Goal: Task Accomplishment & Management: Manage account settings

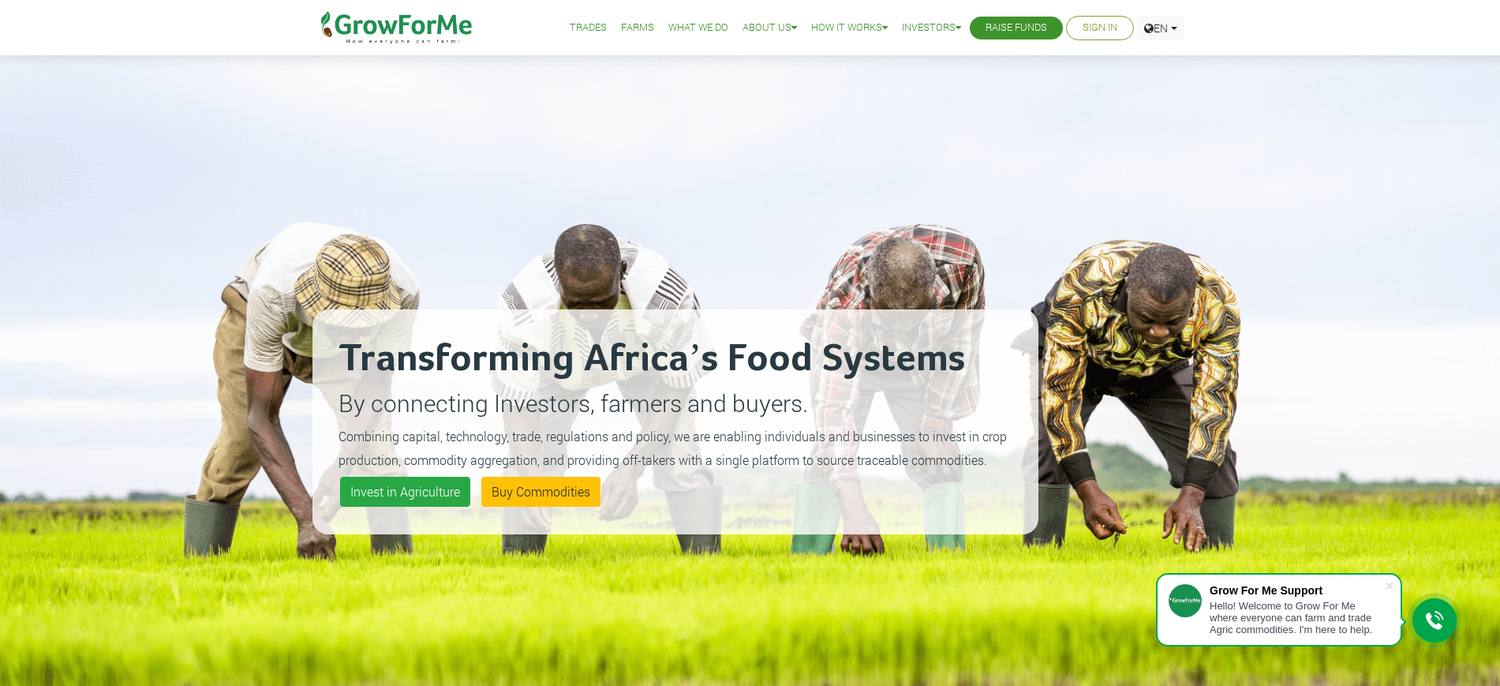
click at [1119, 31] on li "Sign In" at bounding box center [1100, 28] width 68 height 24
click at [1106, 44] on ul "Trades Farms What We Do About Us Traction Our Vision Our Team Our Board Our Adv…" at bounding box center [859, 27] width 652 height 55
click at [1117, 36] on li "Sign In" at bounding box center [1100, 28] width 68 height 24
click at [1119, 23] on li "Sign In" at bounding box center [1100, 28] width 68 height 24
click at [1098, 26] on link "Sign In" at bounding box center [1100, 28] width 35 height 17
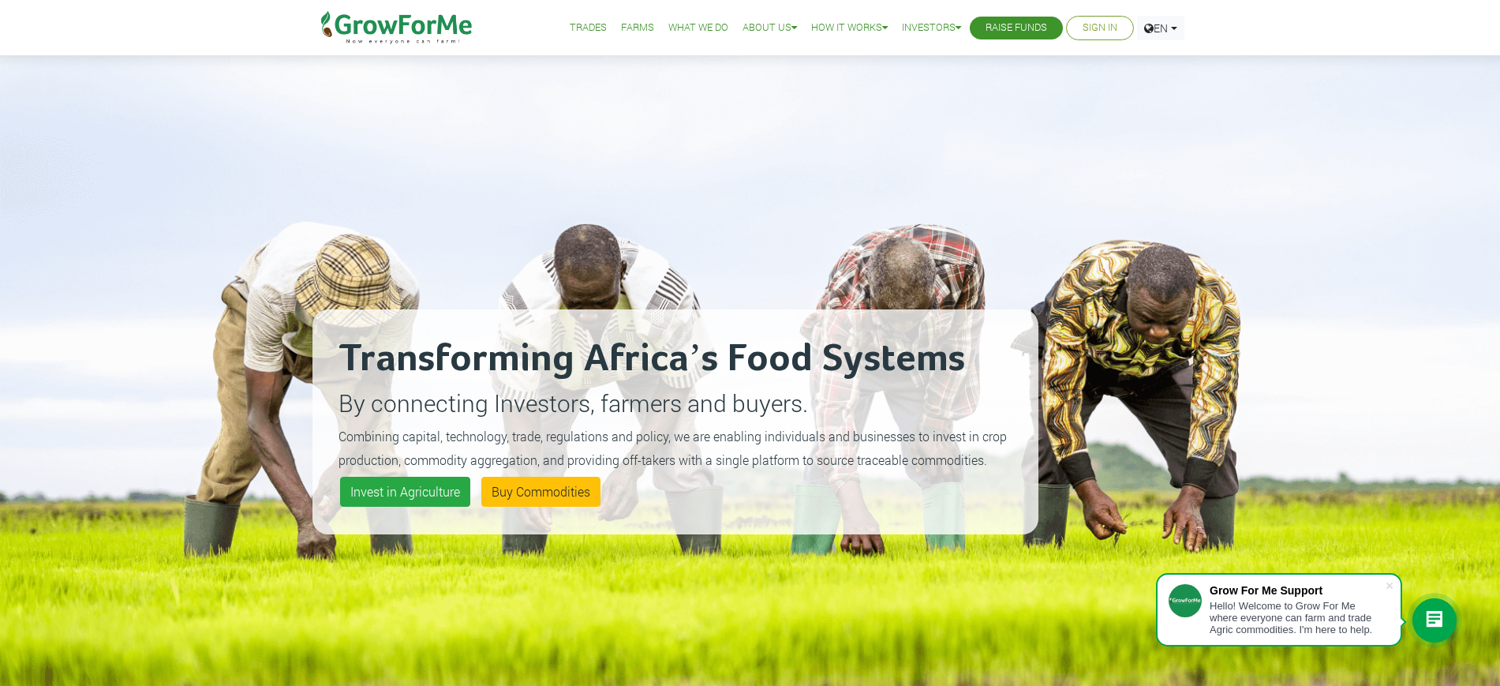
click at [1098, 26] on link "Sign In" at bounding box center [1100, 28] width 35 height 17
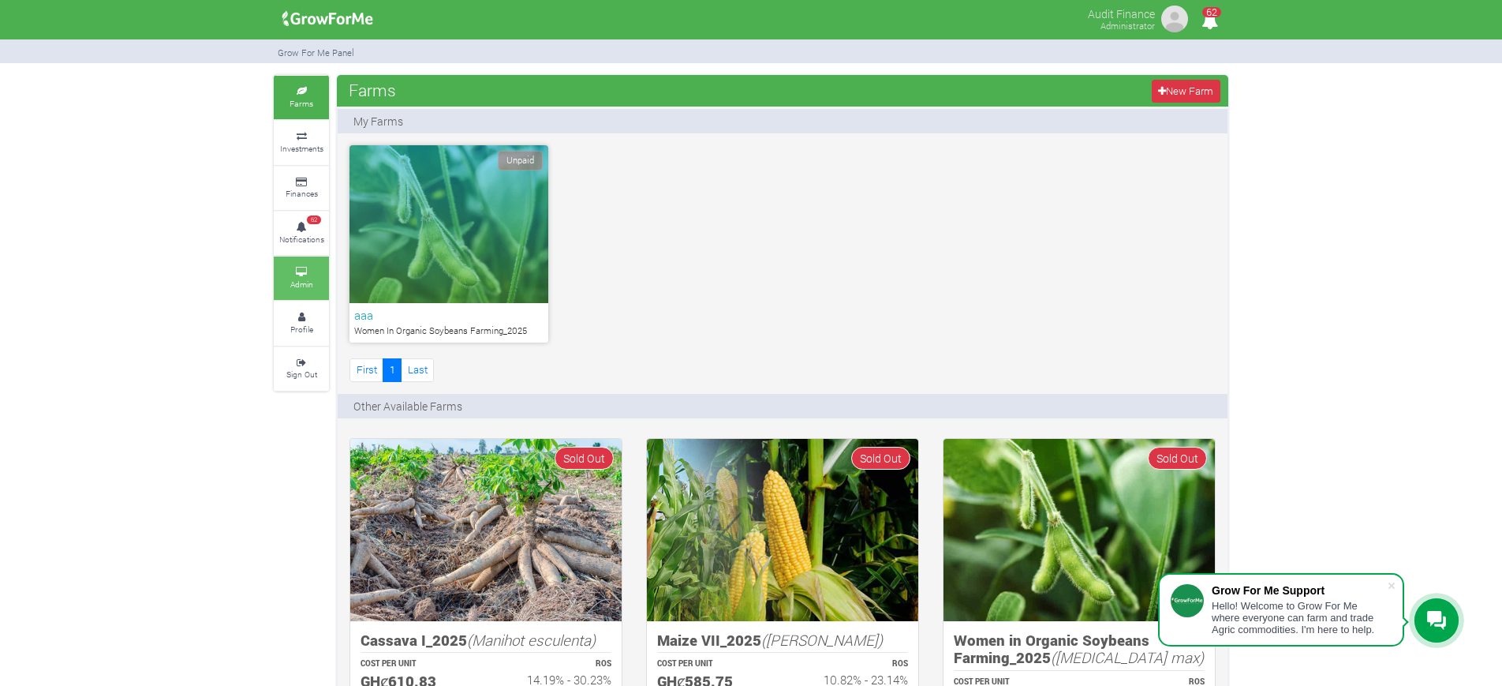
click at [305, 273] on icon at bounding box center [301, 272] width 47 height 8
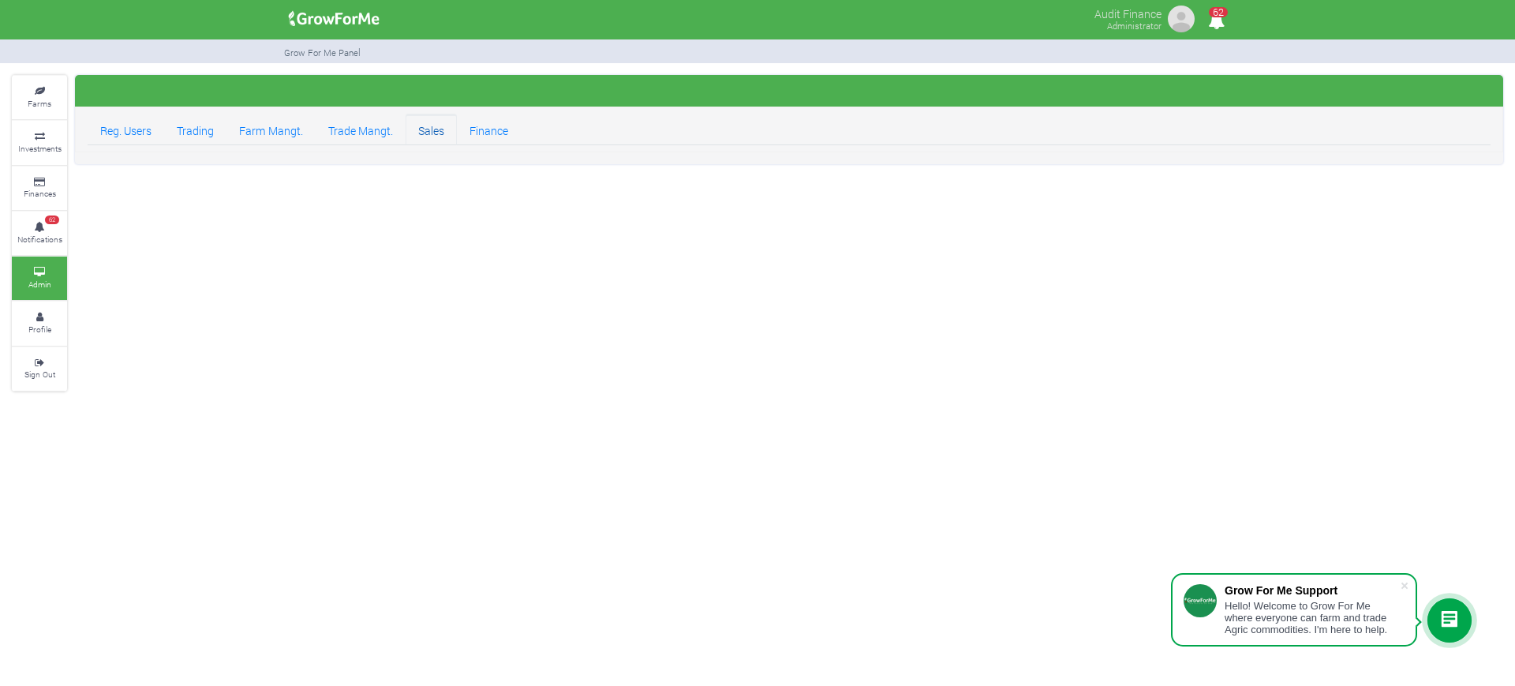
click at [429, 135] on link "Sales" at bounding box center [431, 130] width 51 height 32
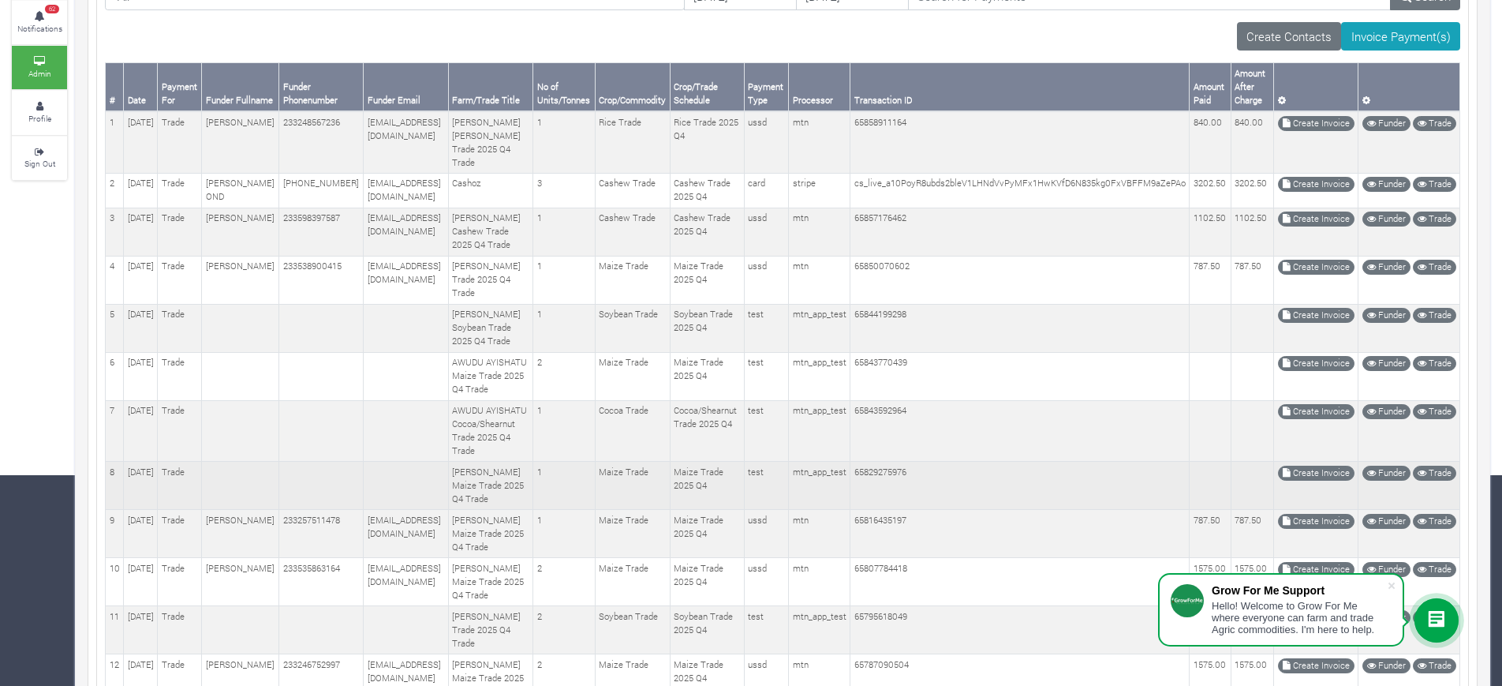
scroll to position [296, 0]
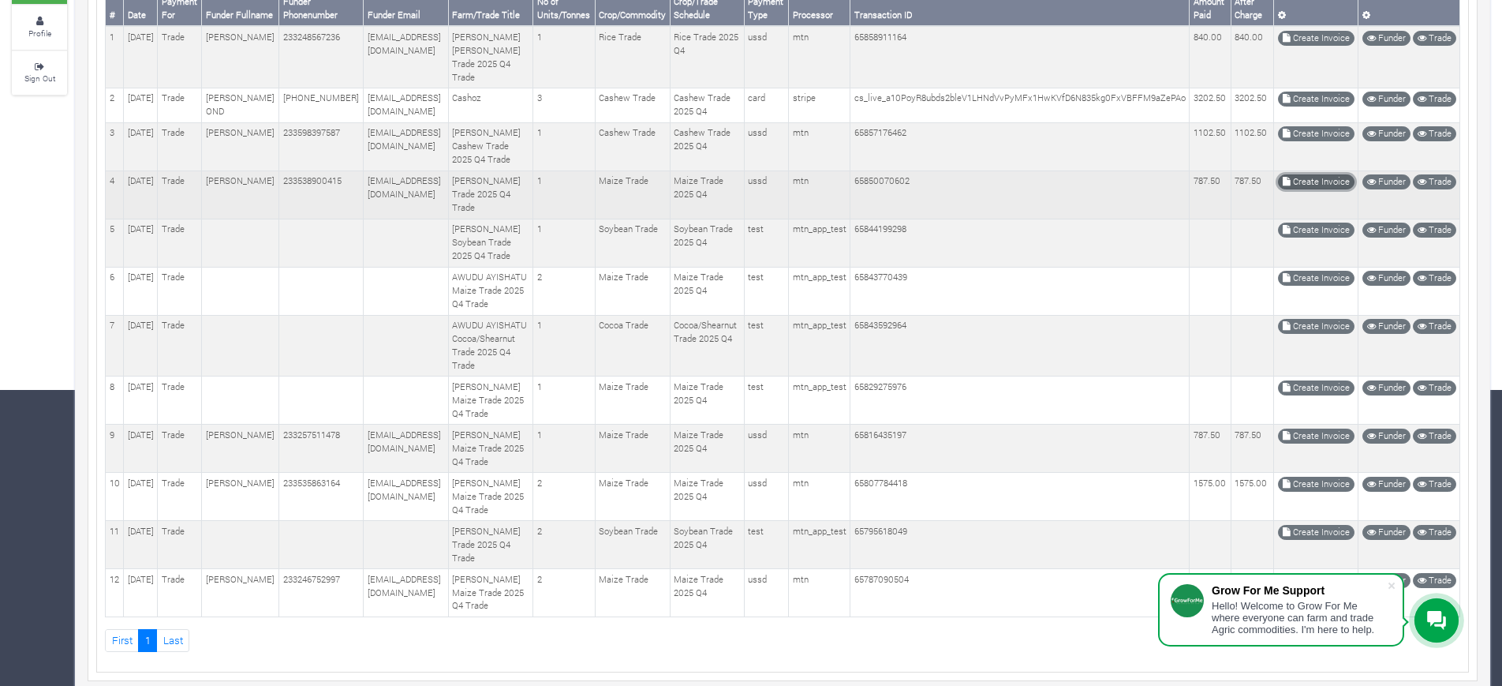
click at [1326, 189] on link "Create Invoice" at bounding box center [1316, 181] width 77 height 15
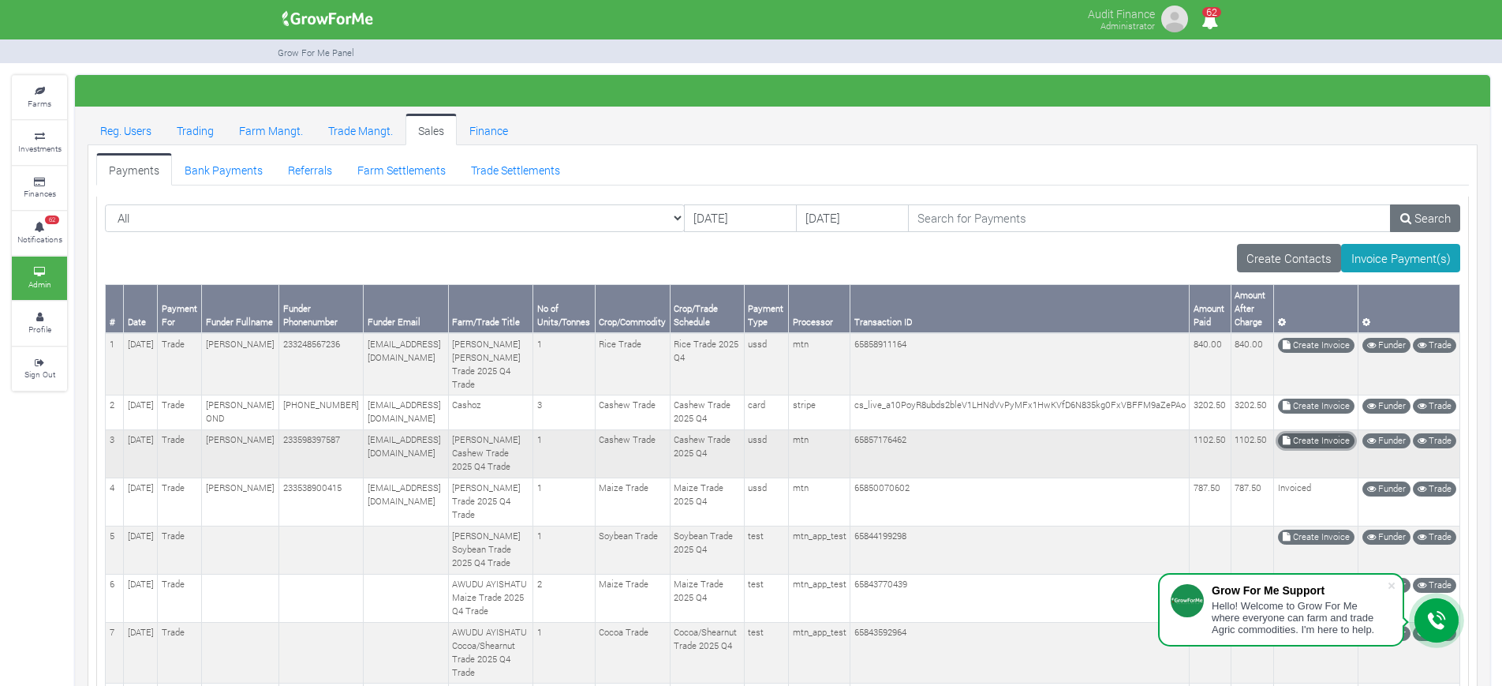
click at [1319, 440] on link "Create Invoice" at bounding box center [1316, 440] width 77 height 15
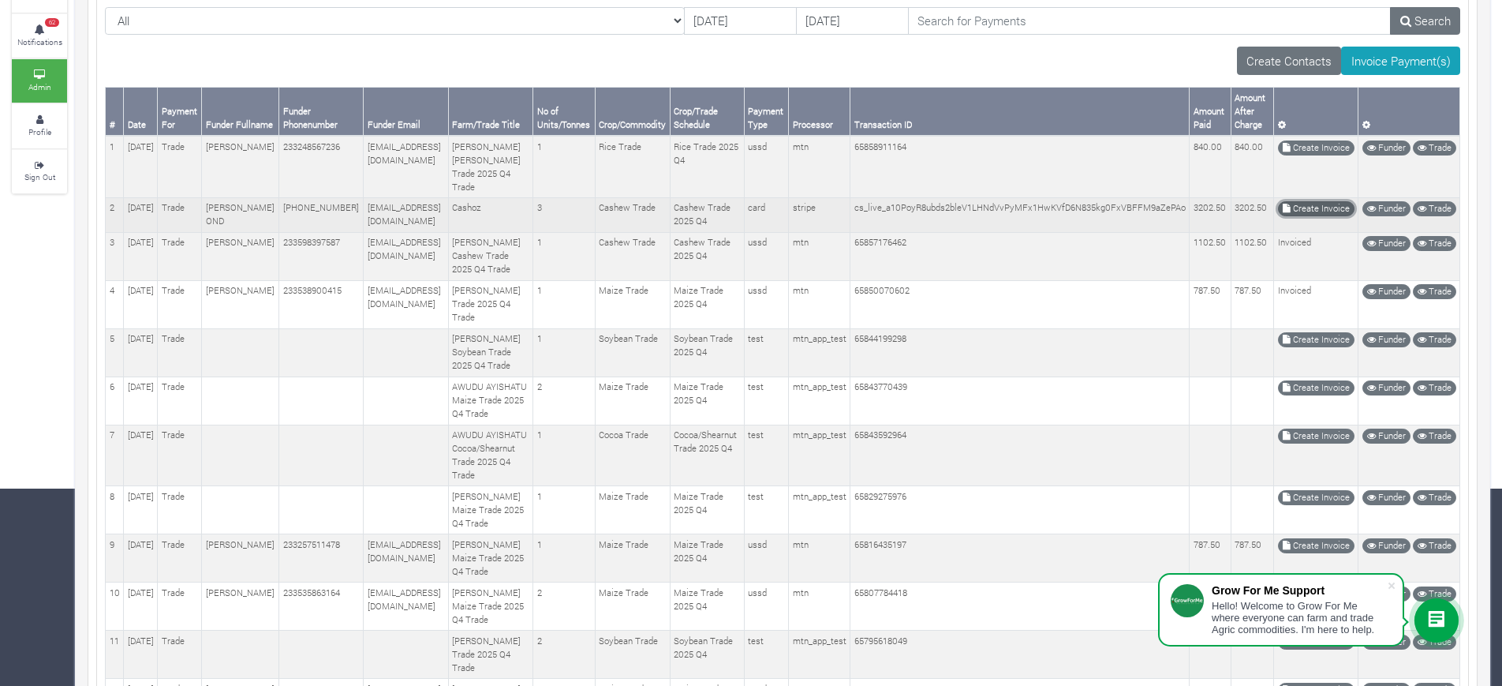
click at [1322, 201] on link "Create Invoice" at bounding box center [1316, 208] width 77 height 15
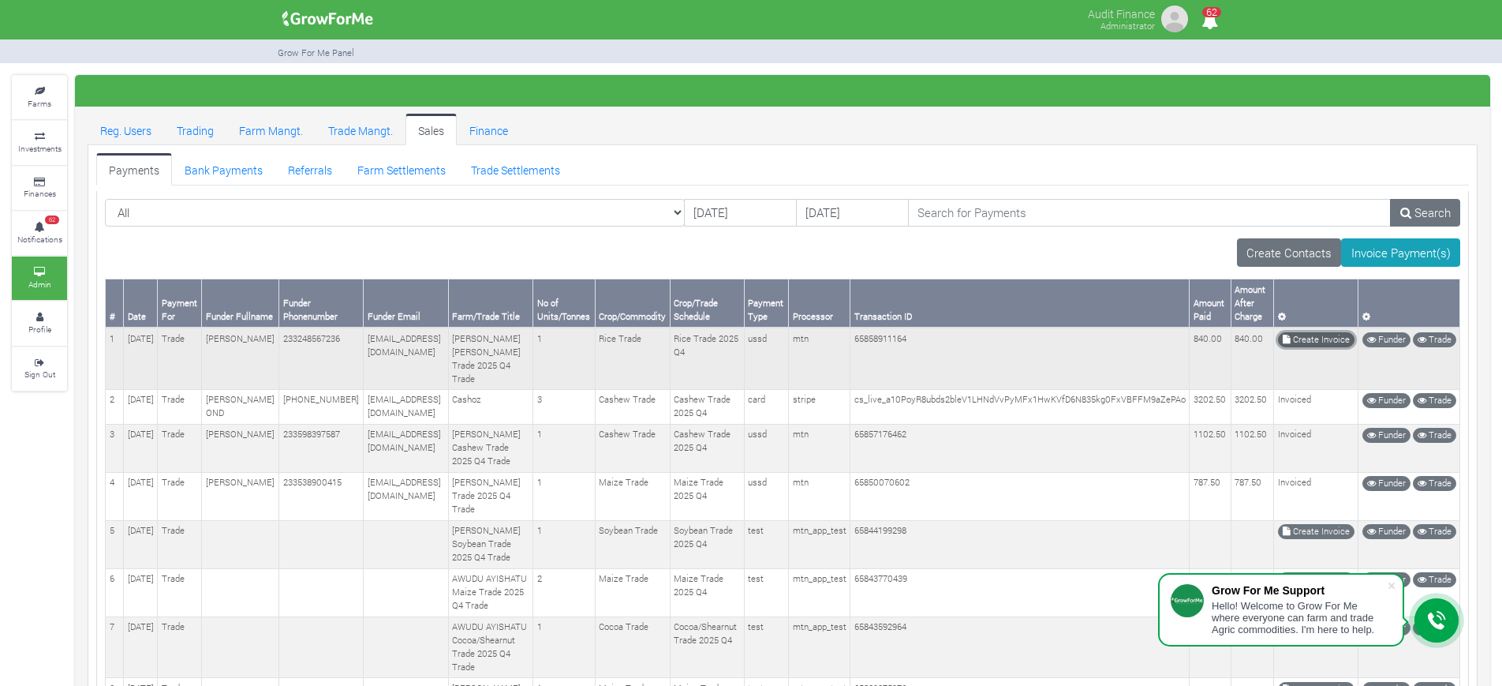
click at [1332, 338] on link "Create Invoice" at bounding box center [1316, 339] width 77 height 15
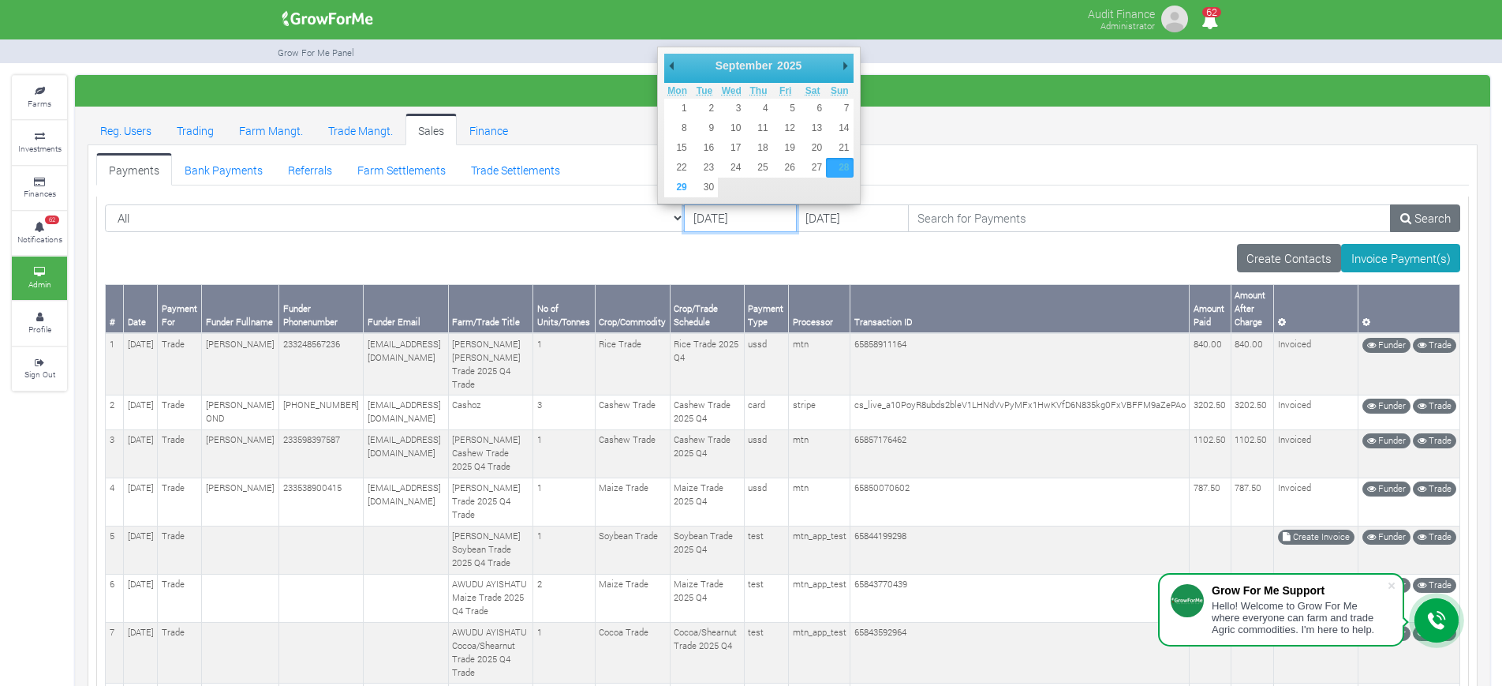
click at [684, 211] on input "[DATE]" at bounding box center [740, 218] width 113 height 28
type input "[DATE]"
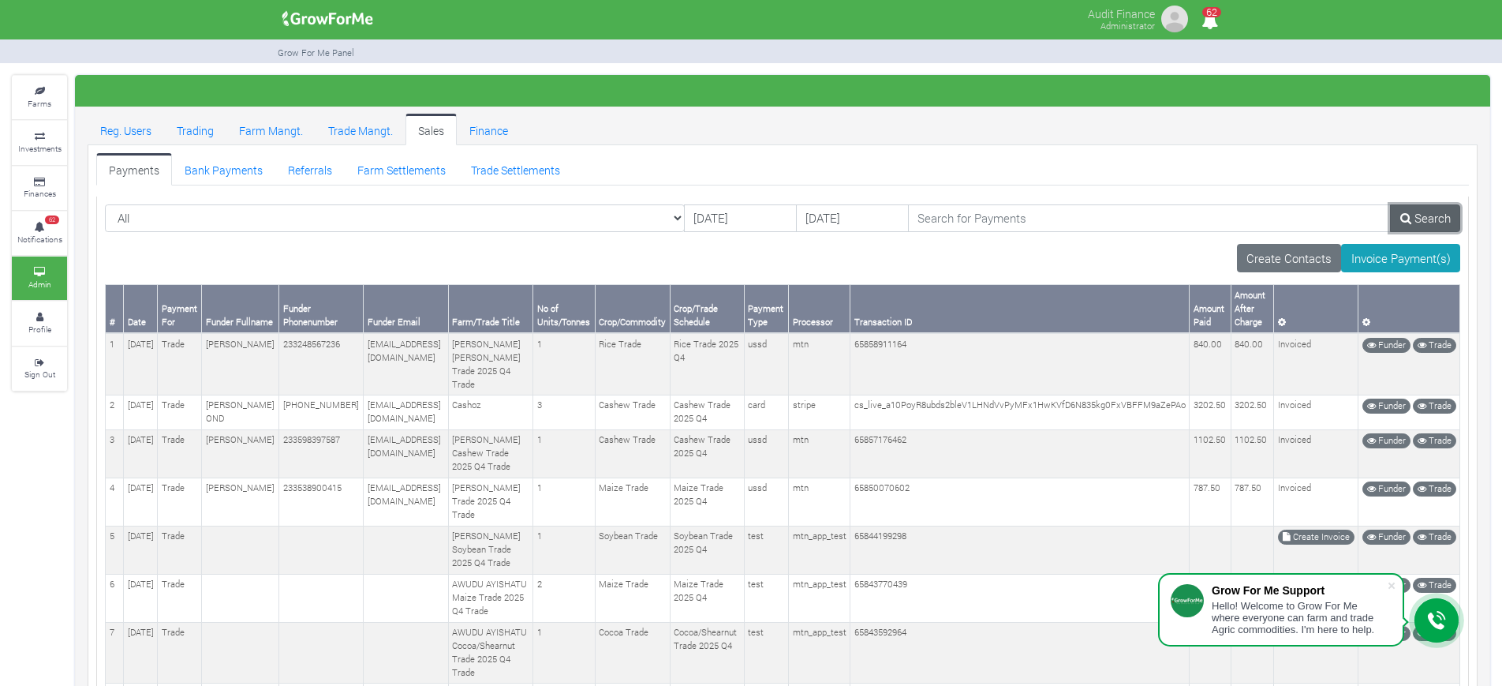
click at [1444, 219] on link "Search" at bounding box center [1425, 218] width 70 height 28
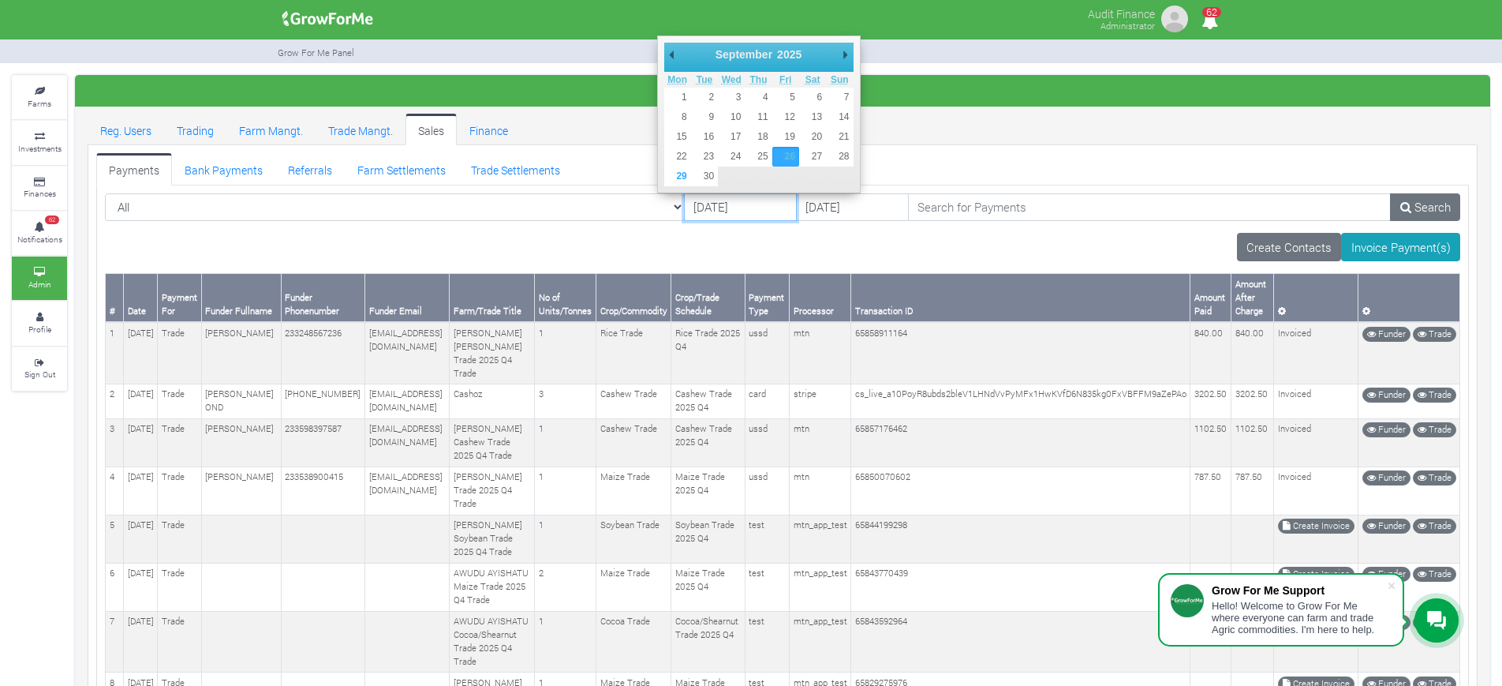
click at [684, 204] on input "26/09/2025" at bounding box center [740, 207] width 113 height 28
type input "[DATE]"
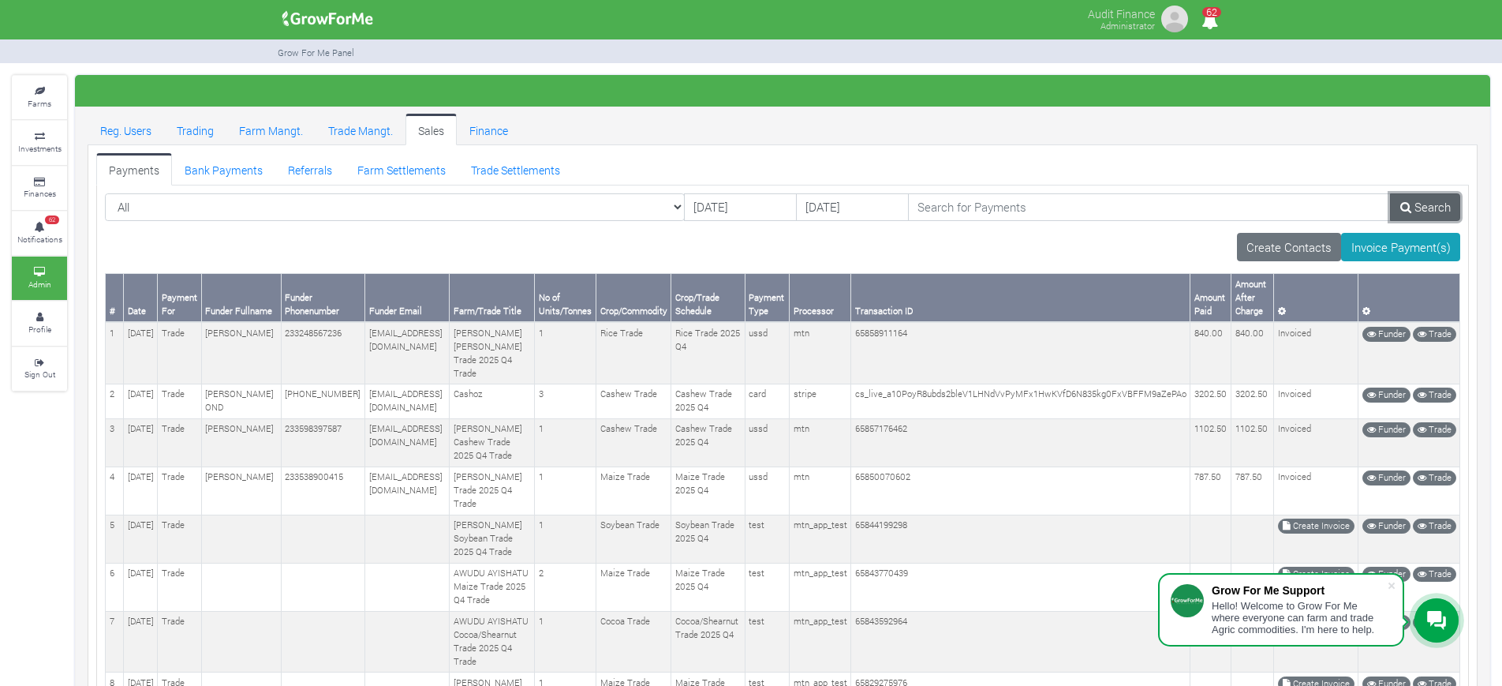
click at [1445, 208] on link "Search" at bounding box center [1425, 207] width 70 height 28
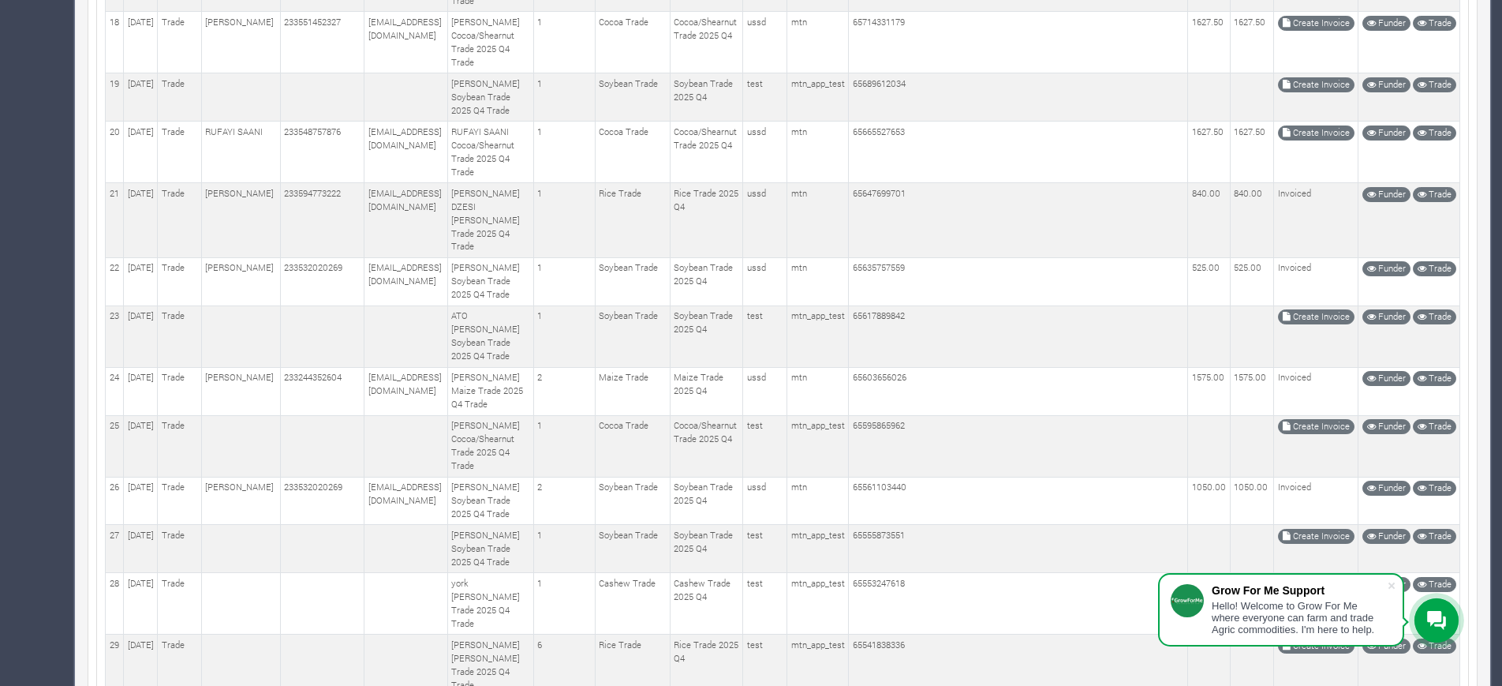
scroll to position [1108, 0]
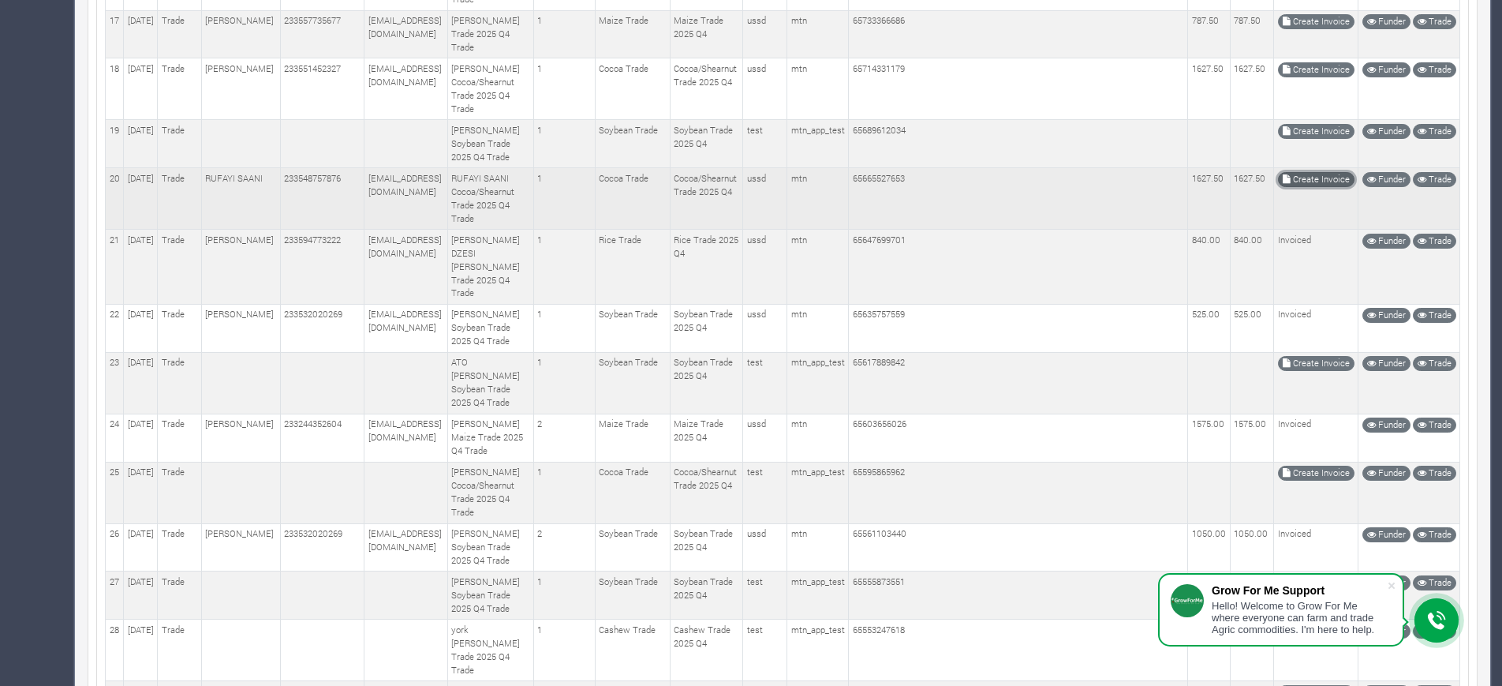
click at [1326, 187] on link "Create Invoice" at bounding box center [1316, 179] width 77 height 15
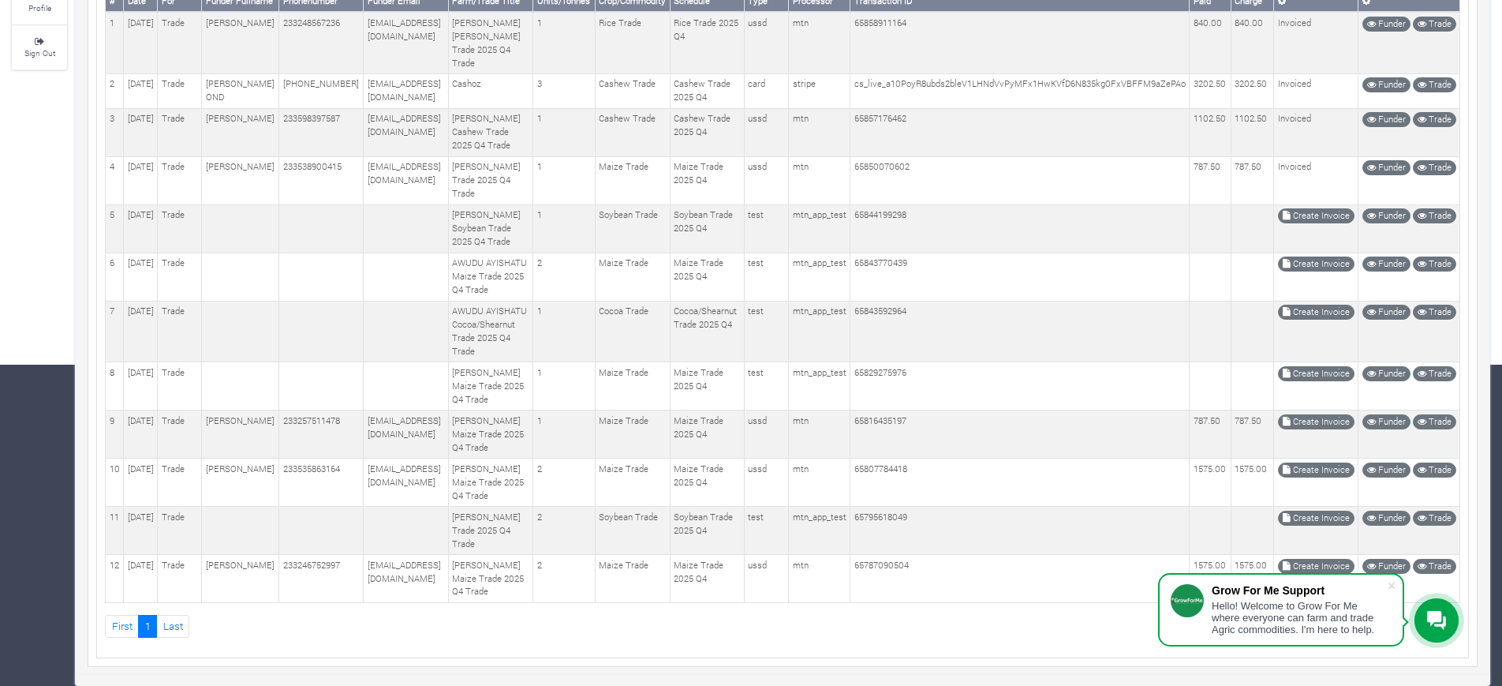
scroll to position [441, 0]
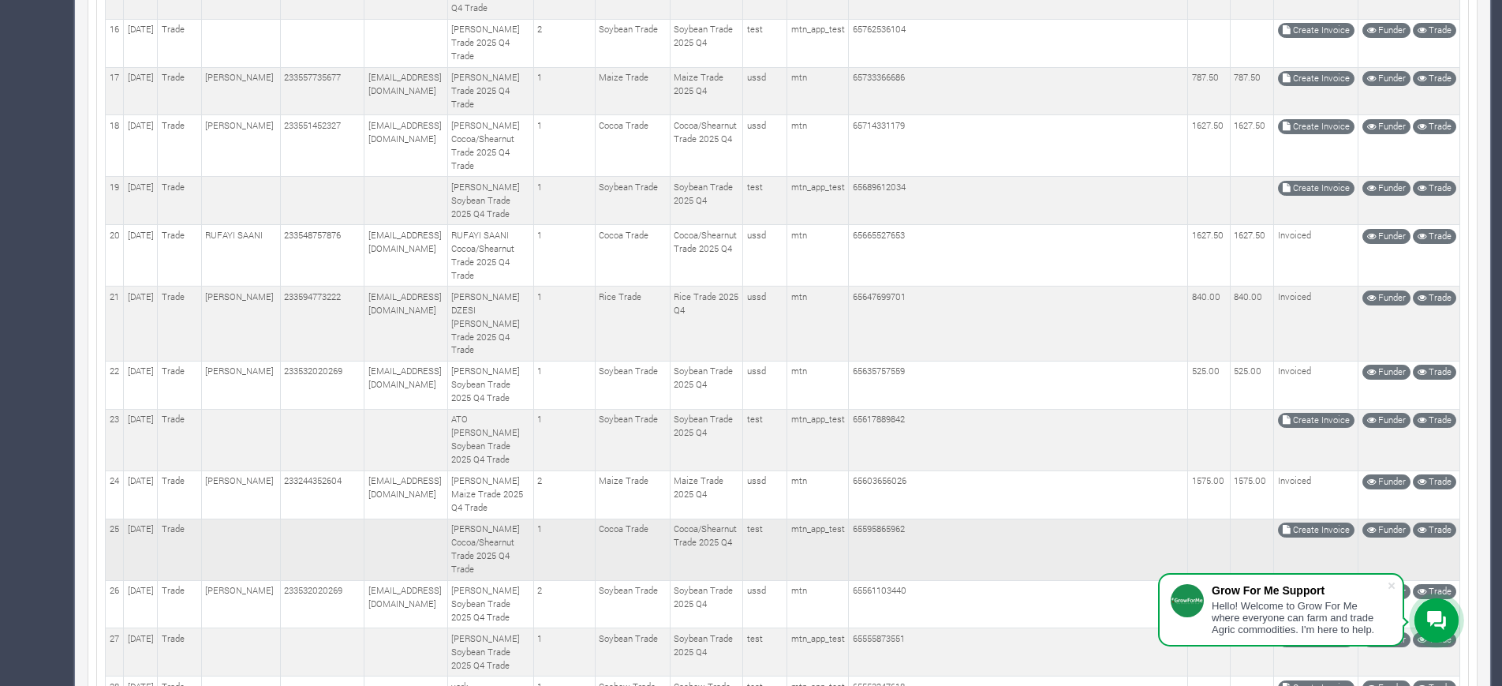
scroll to position [1009, 0]
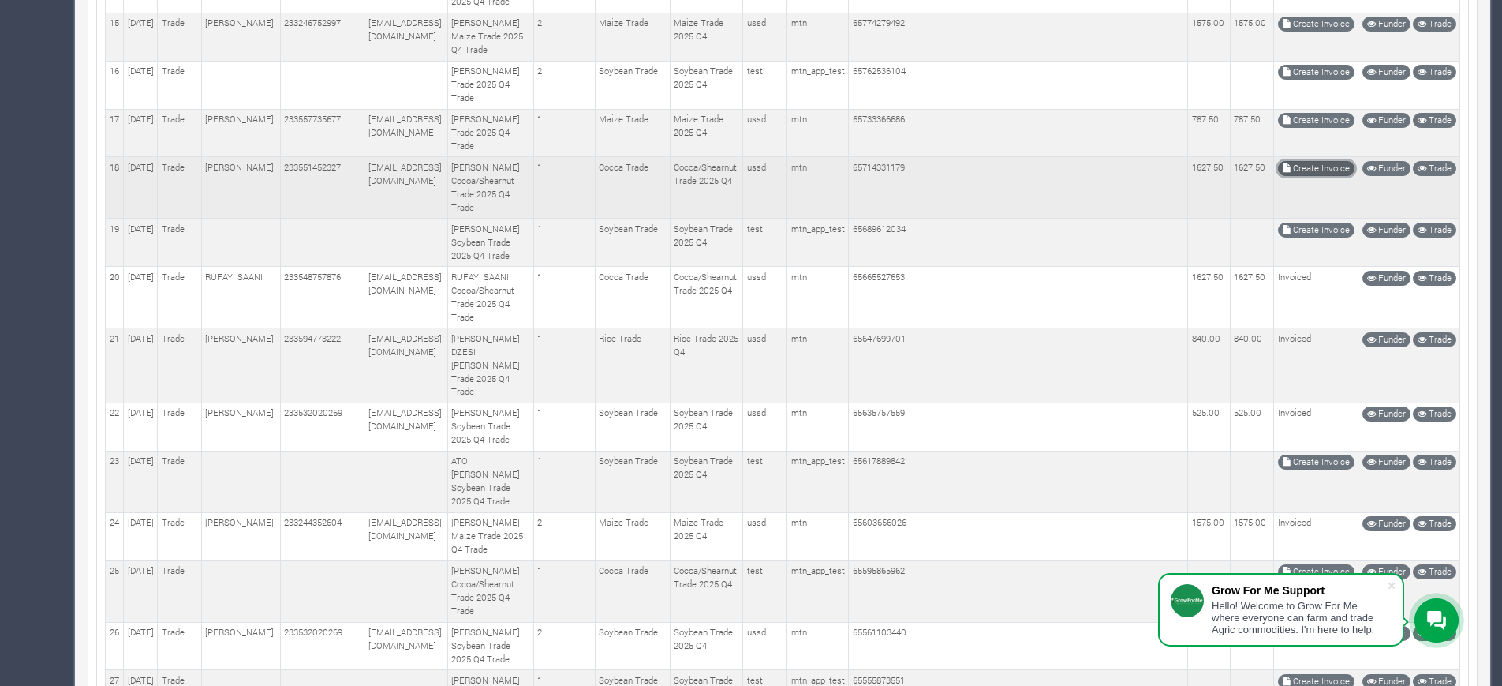
click at [1330, 176] on link "Create Invoice" at bounding box center [1316, 168] width 77 height 15
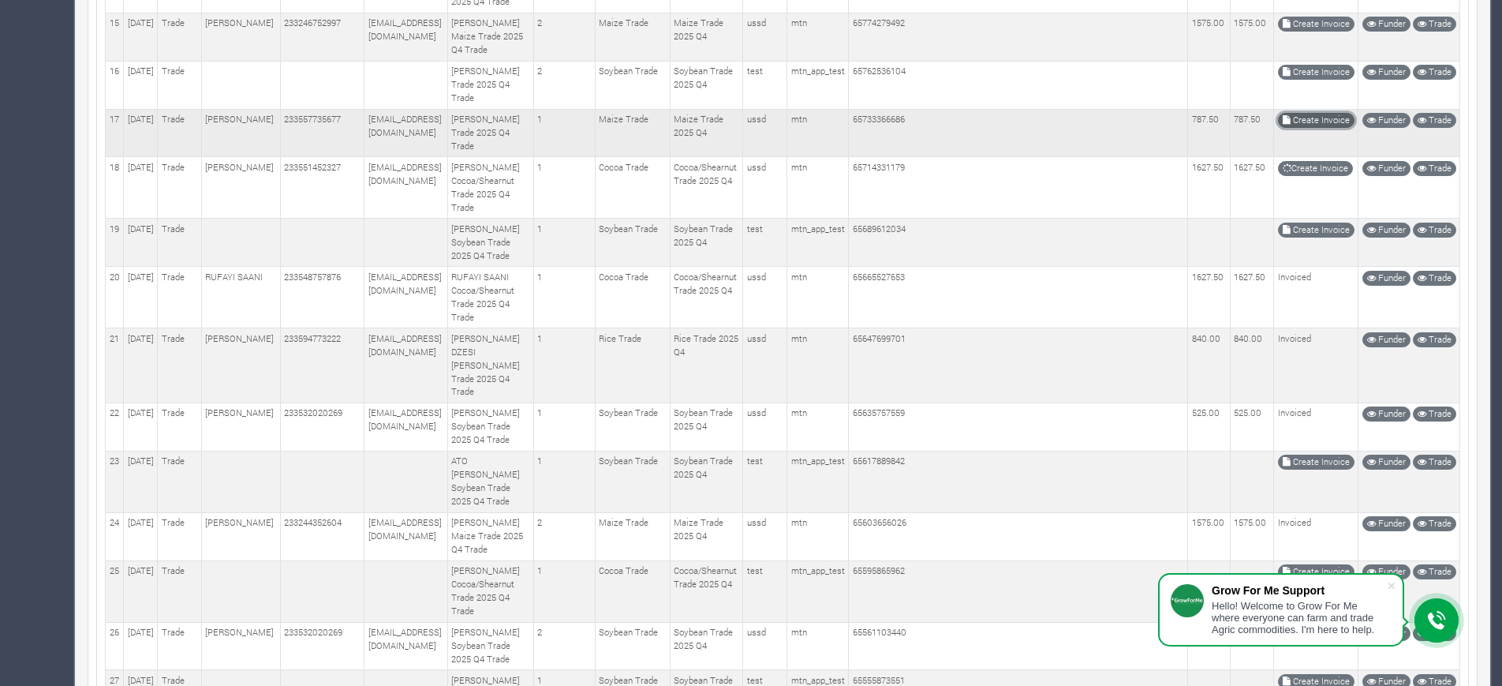
click at [1318, 128] on link "Create Invoice" at bounding box center [1316, 120] width 77 height 15
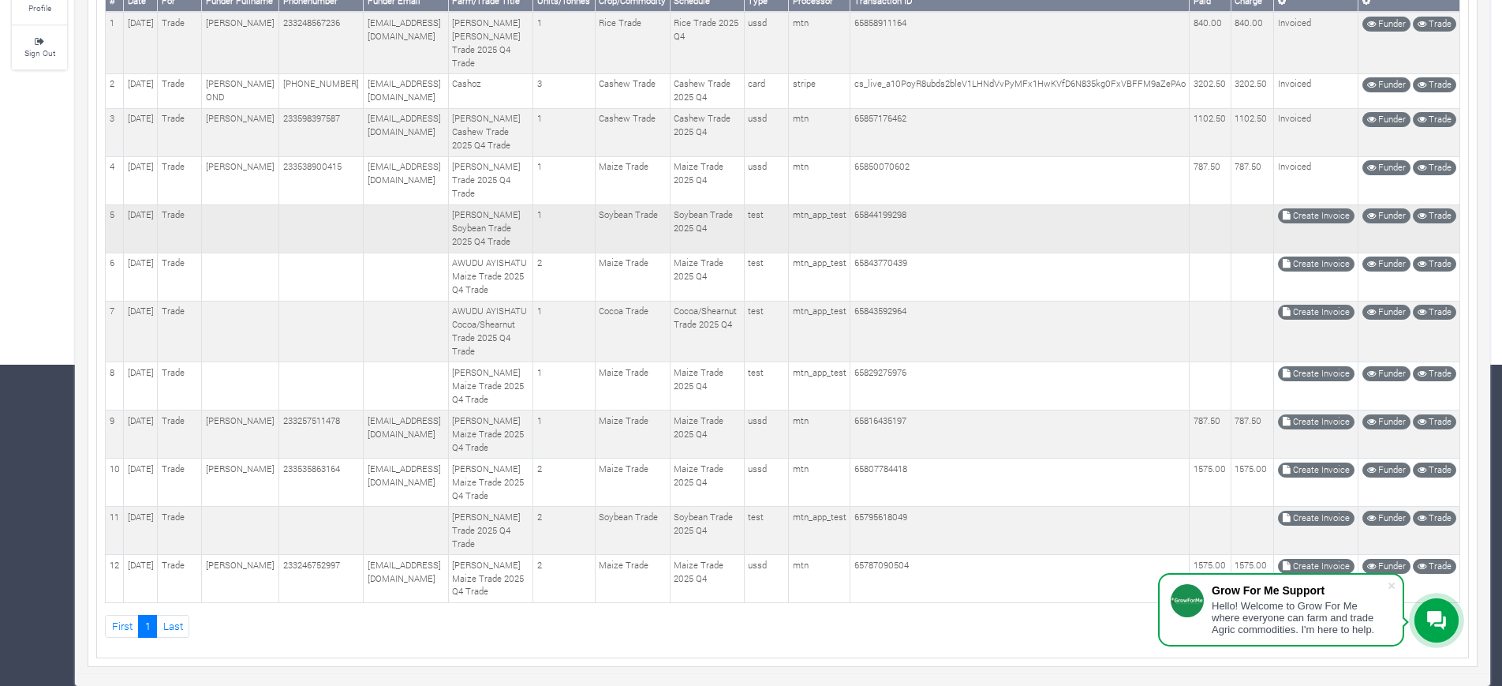
scroll to position [441, 0]
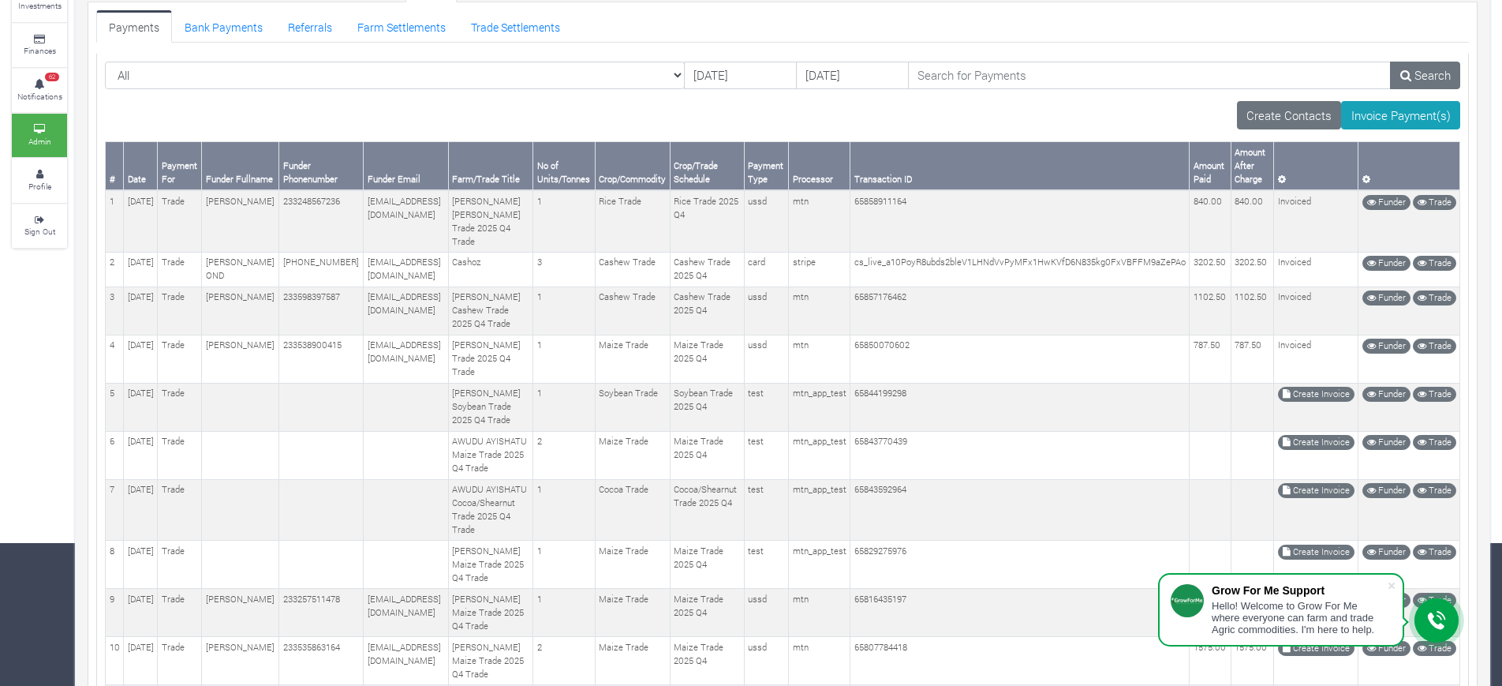
scroll to position [442, 0]
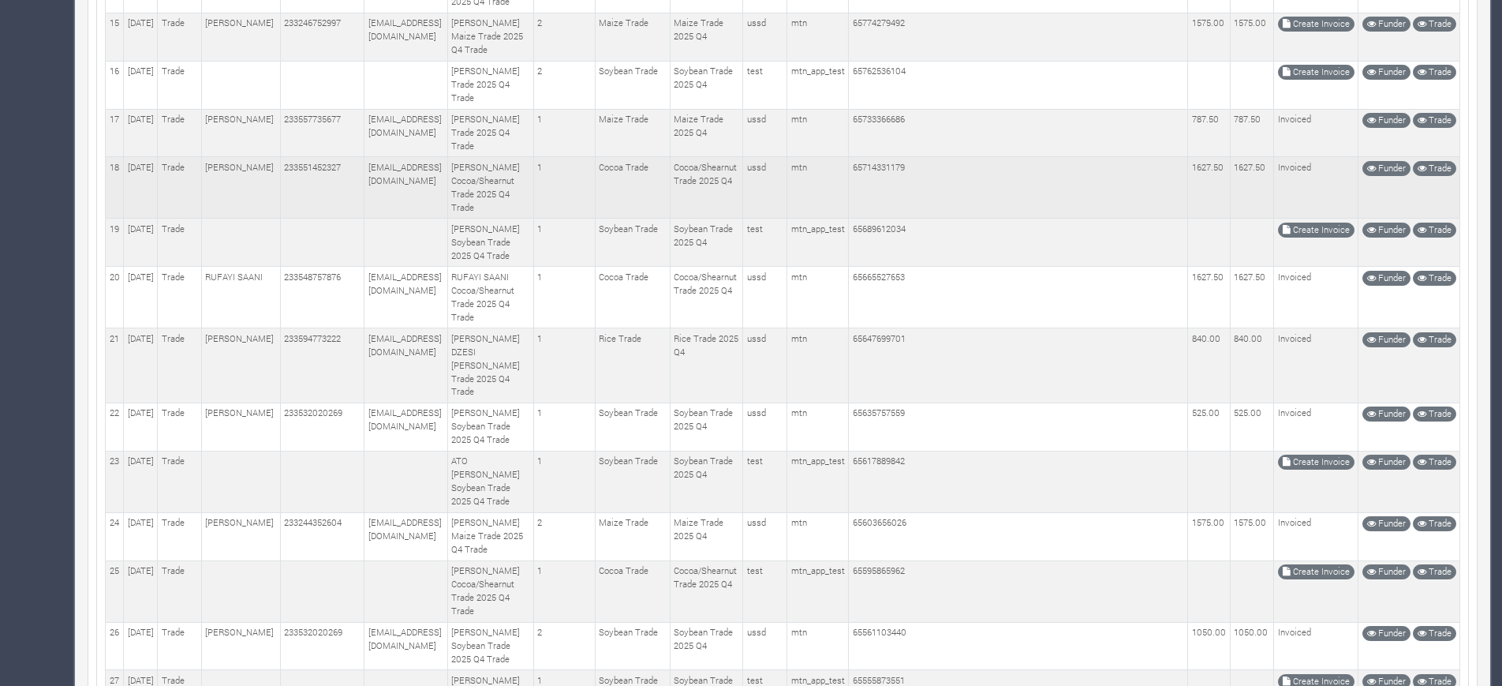
scroll to position [911, 0]
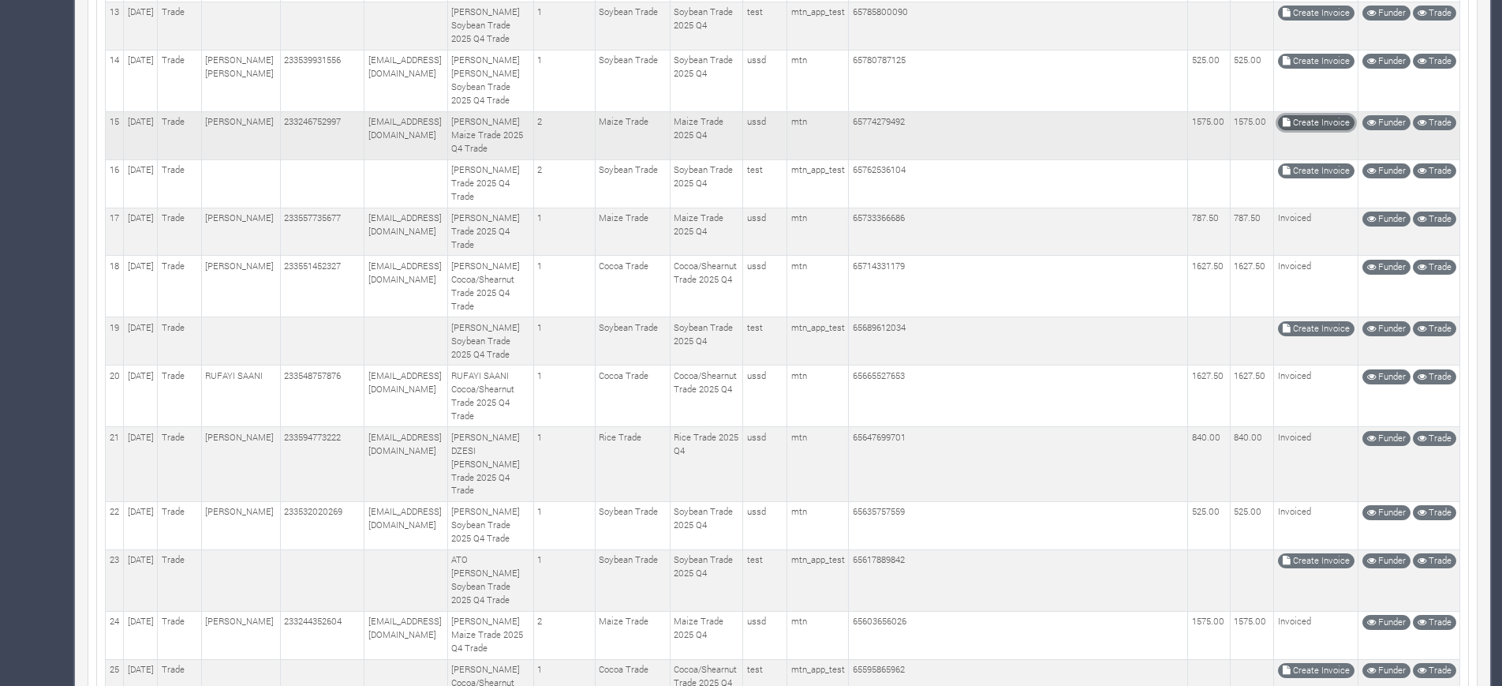
click at [1326, 130] on link "Create Invoice" at bounding box center [1316, 122] width 77 height 15
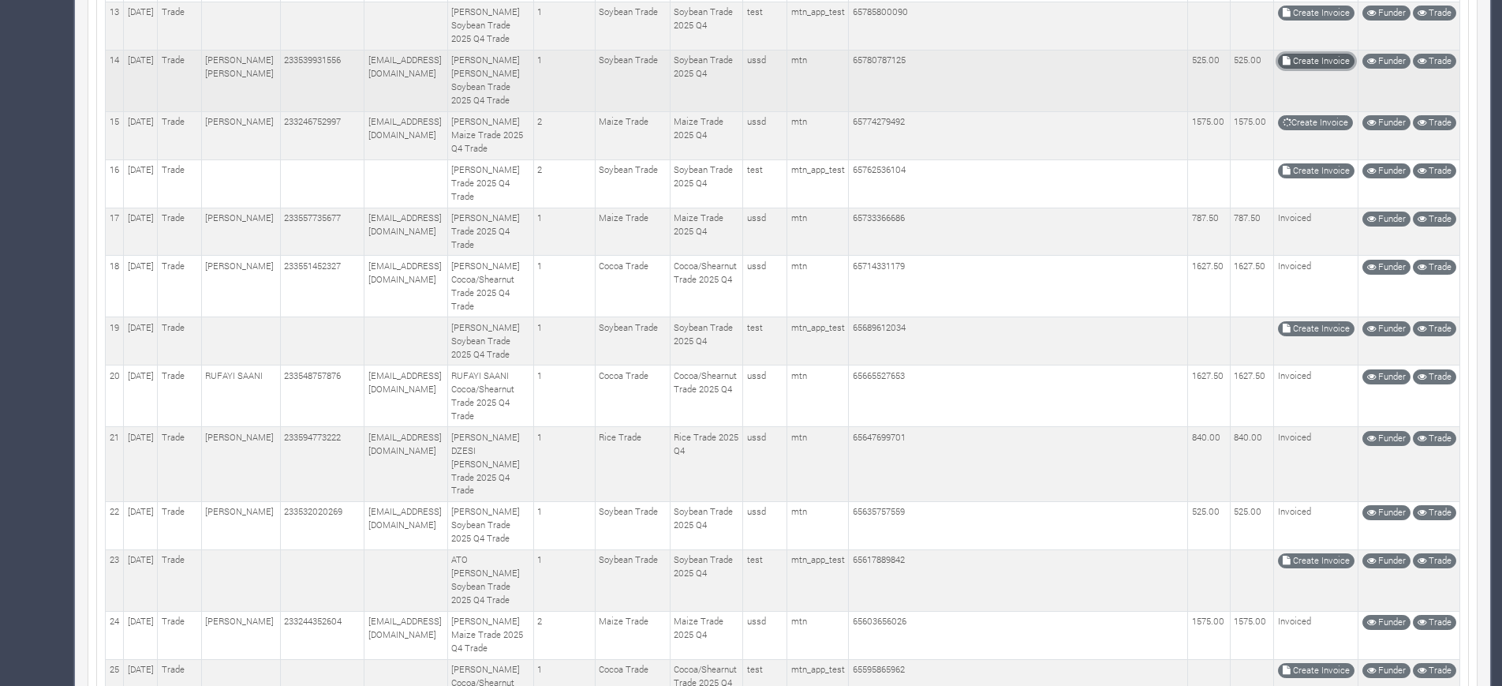
click at [1299, 69] on link "Create Invoice" at bounding box center [1316, 61] width 77 height 15
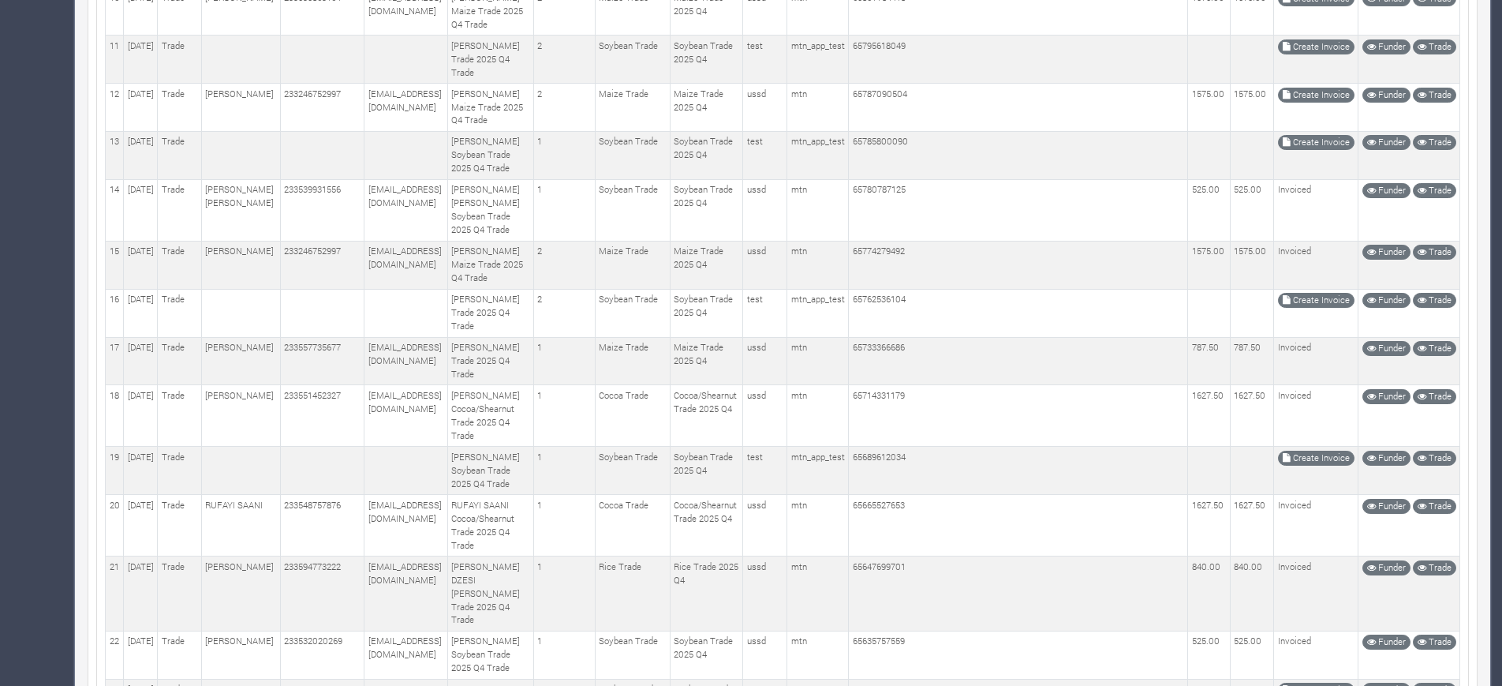
scroll to position [812, 0]
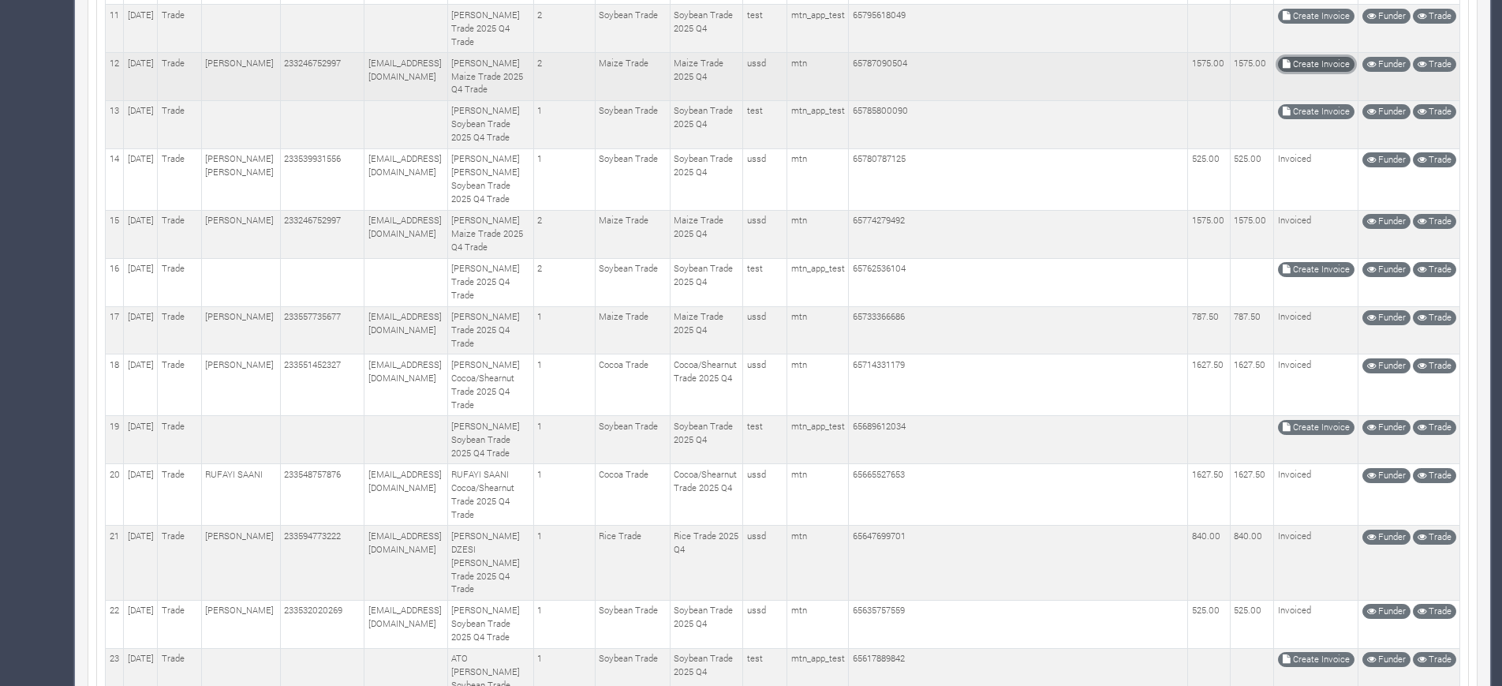
click at [1302, 72] on link "Create Invoice" at bounding box center [1316, 64] width 77 height 15
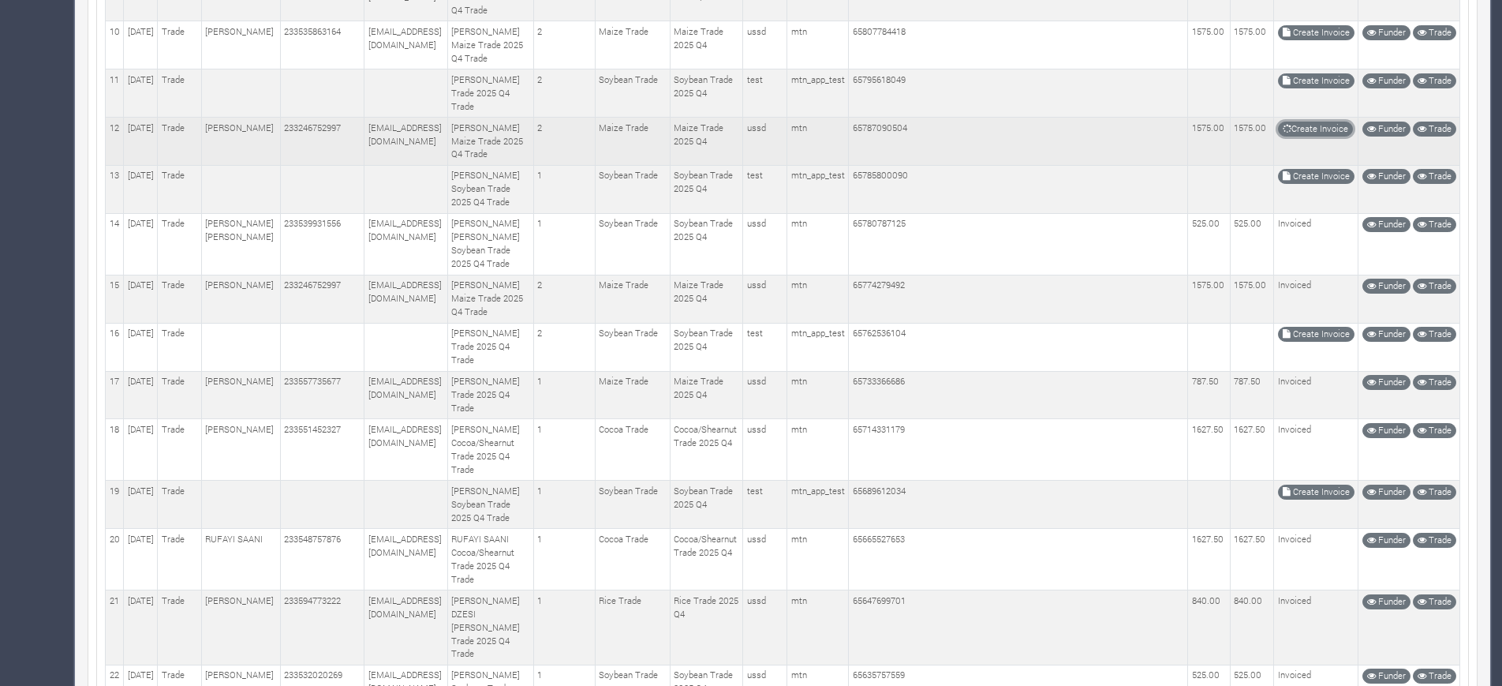
scroll to position [713, 0]
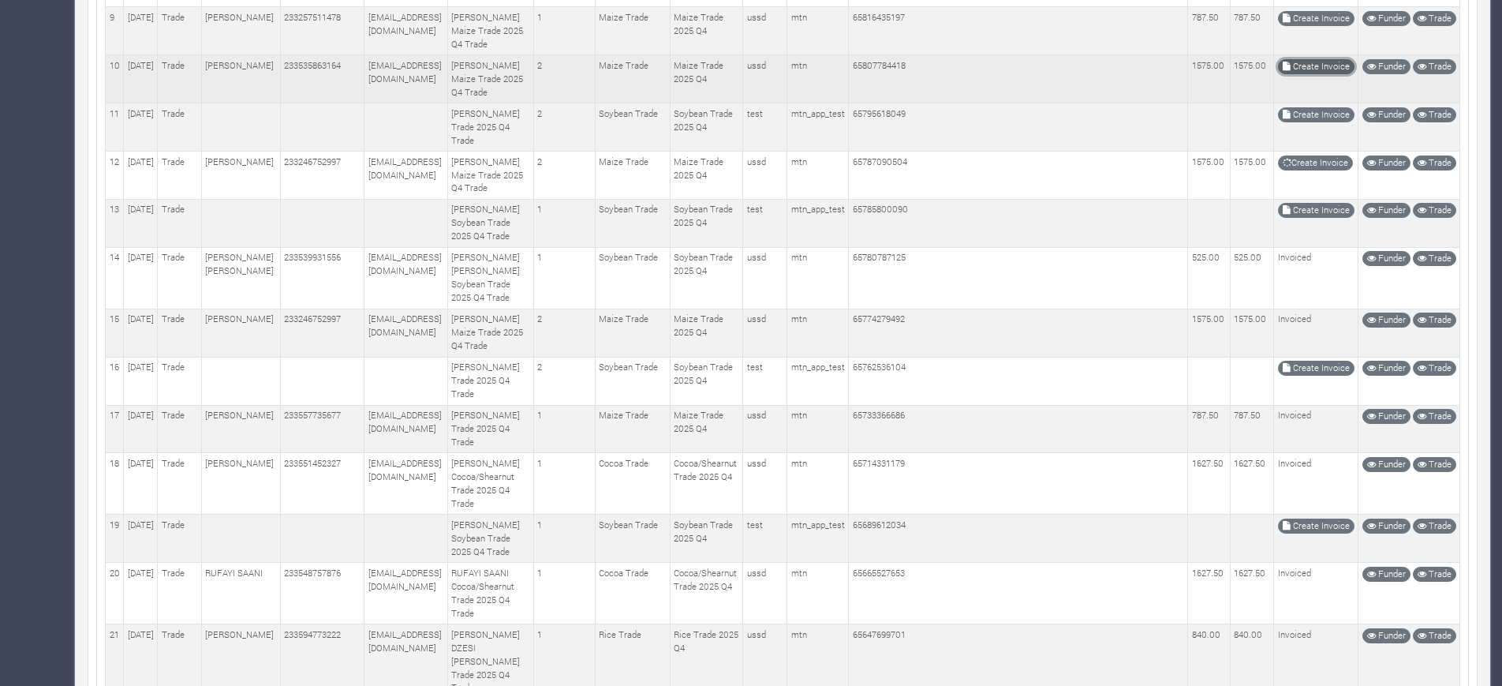
click at [1333, 74] on link "Create Invoice" at bounding box center [1316, 66] width 77 height 15
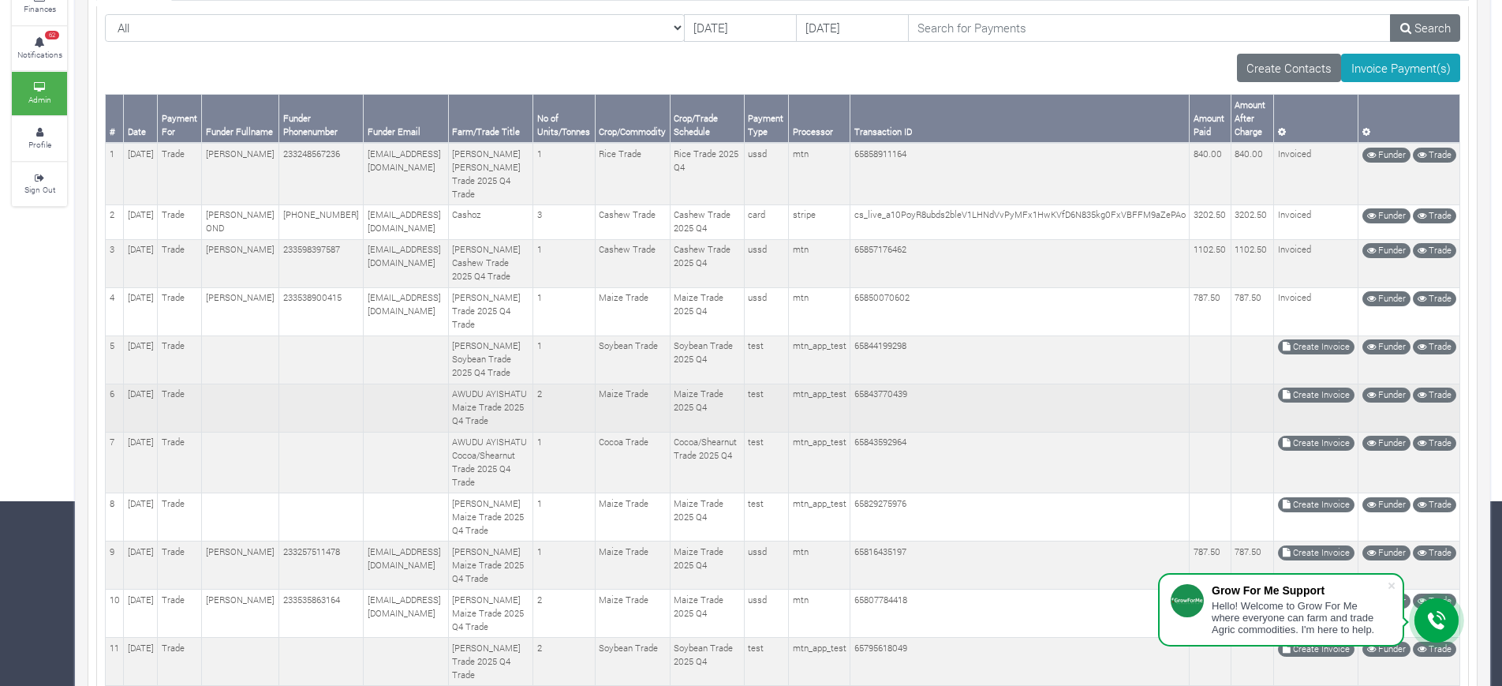
scroll to position [436, 0]
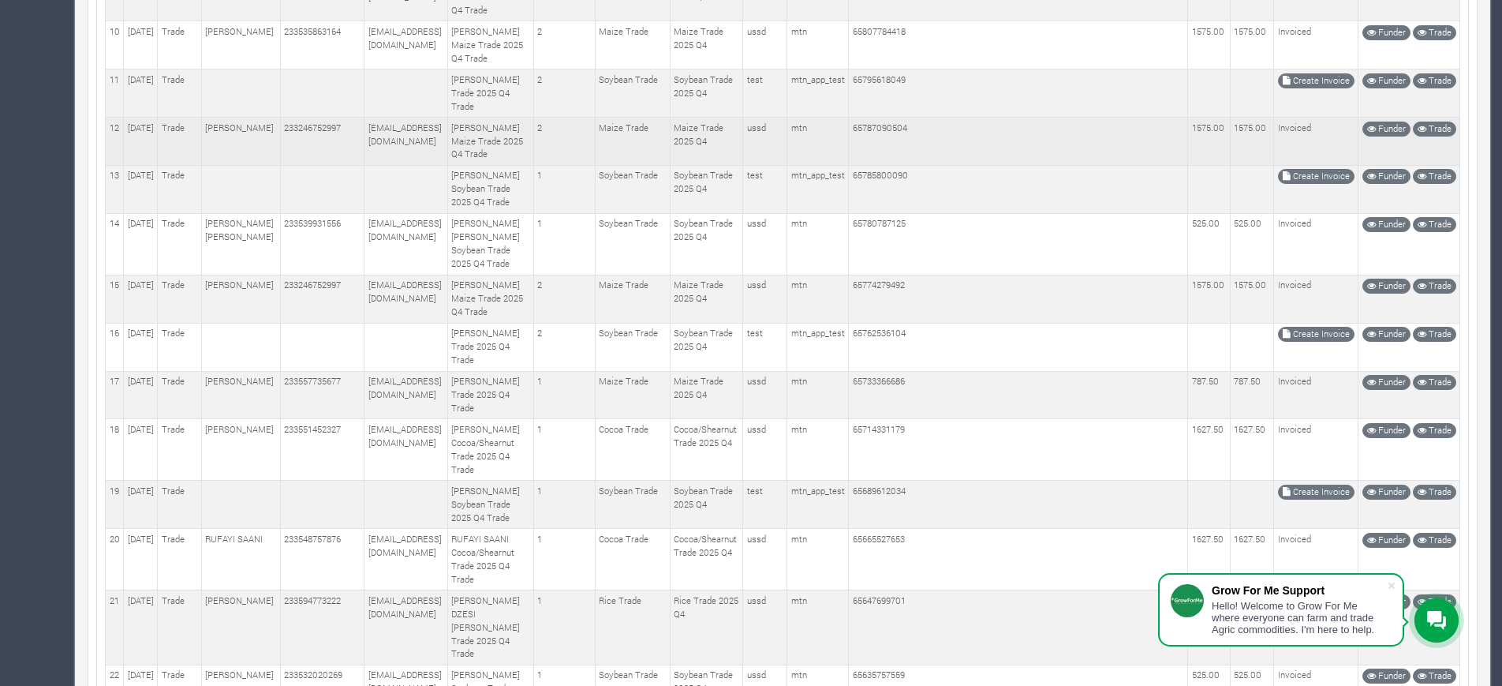
scroll to position [713, 0]
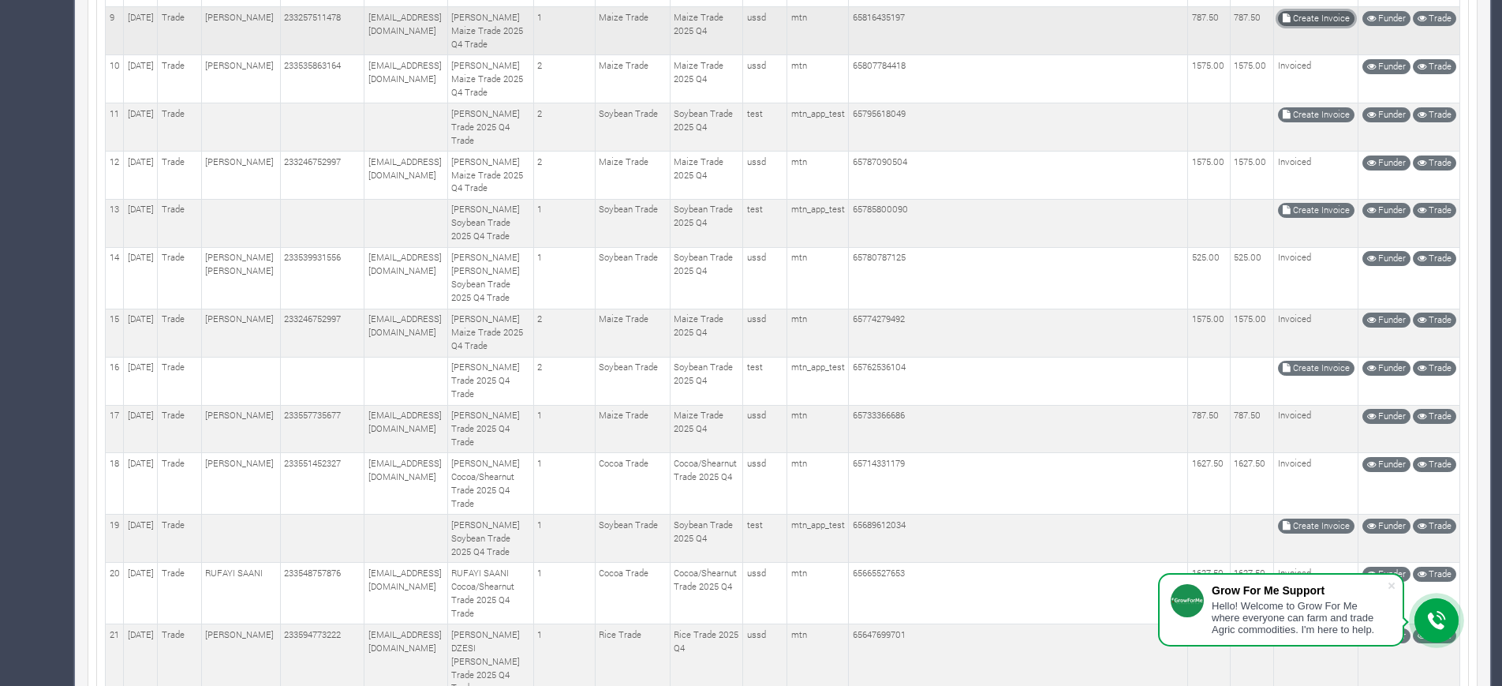
click at [1319, 26] on link "Create Invoice" at bounding box center [1316, 18] width 77 height 15
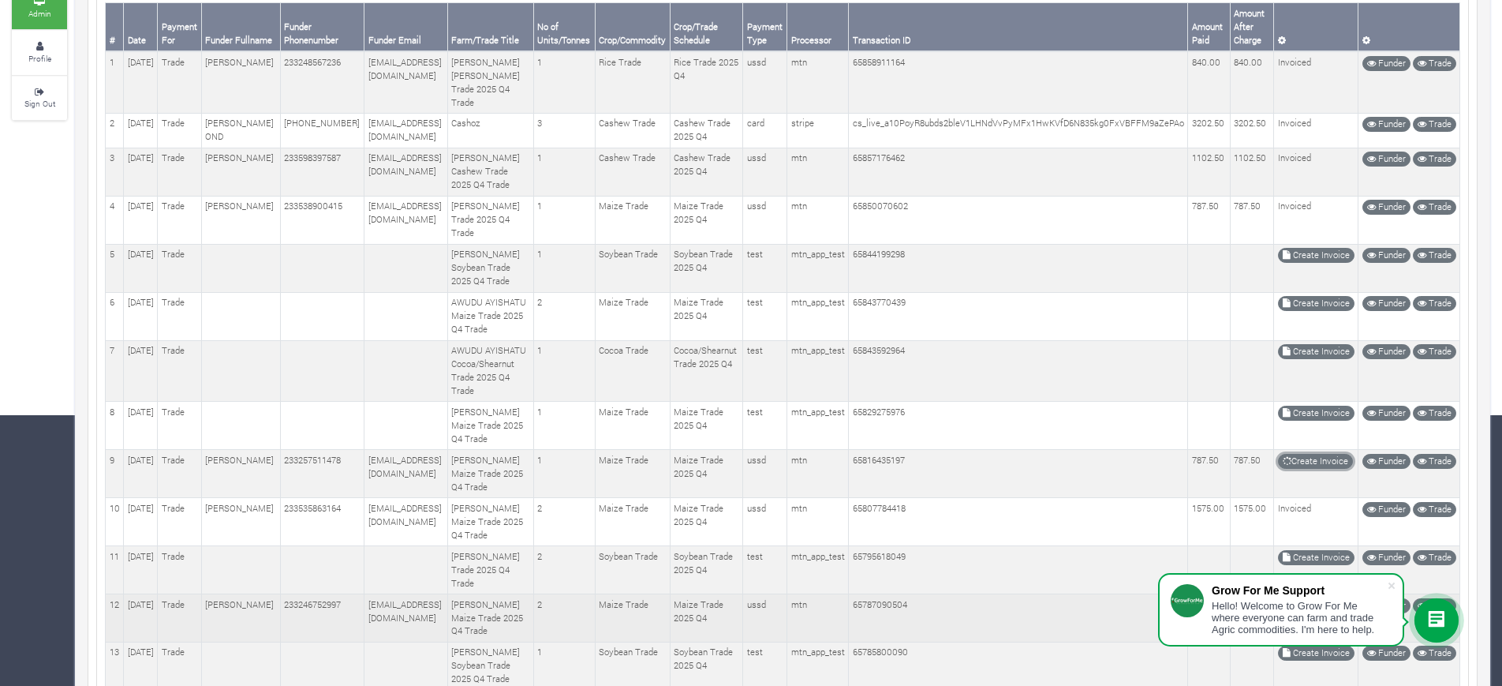
scroll to position [319, 0]
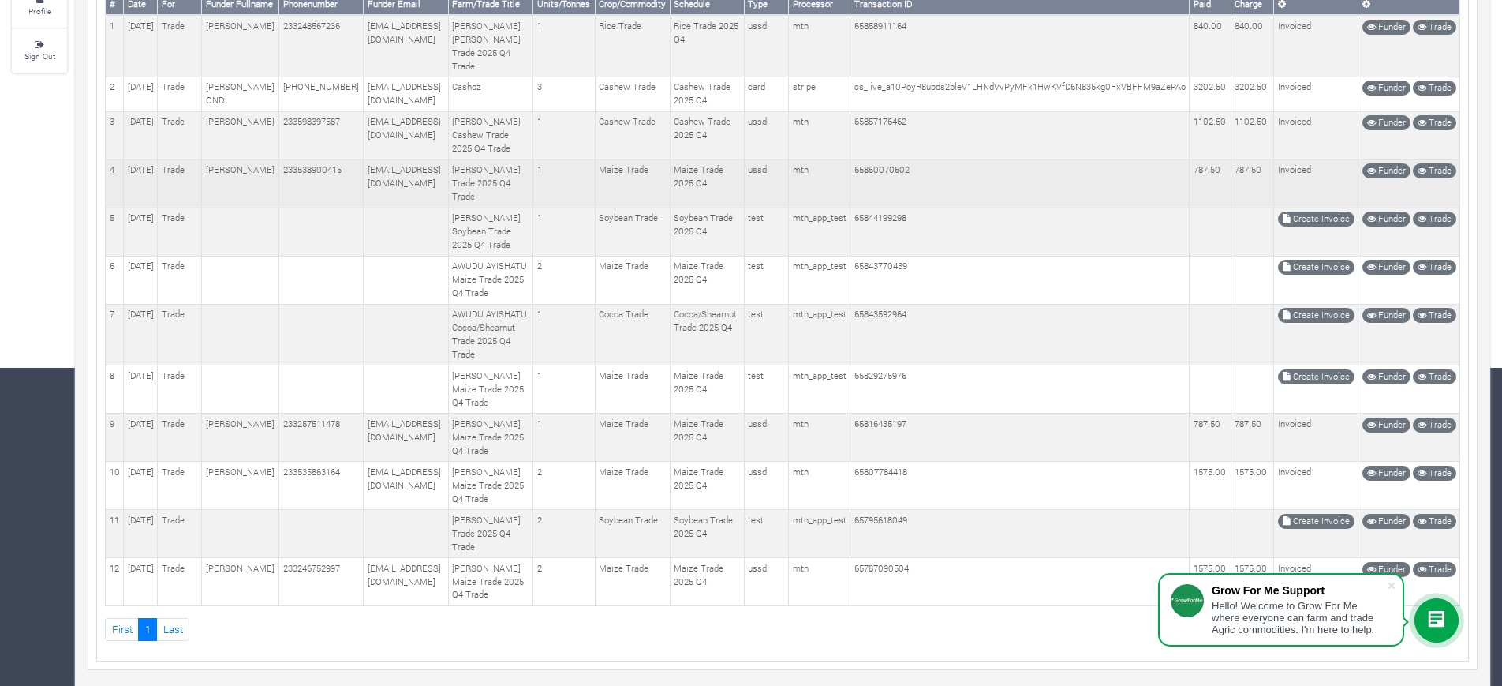
scroll to position [442, 0]
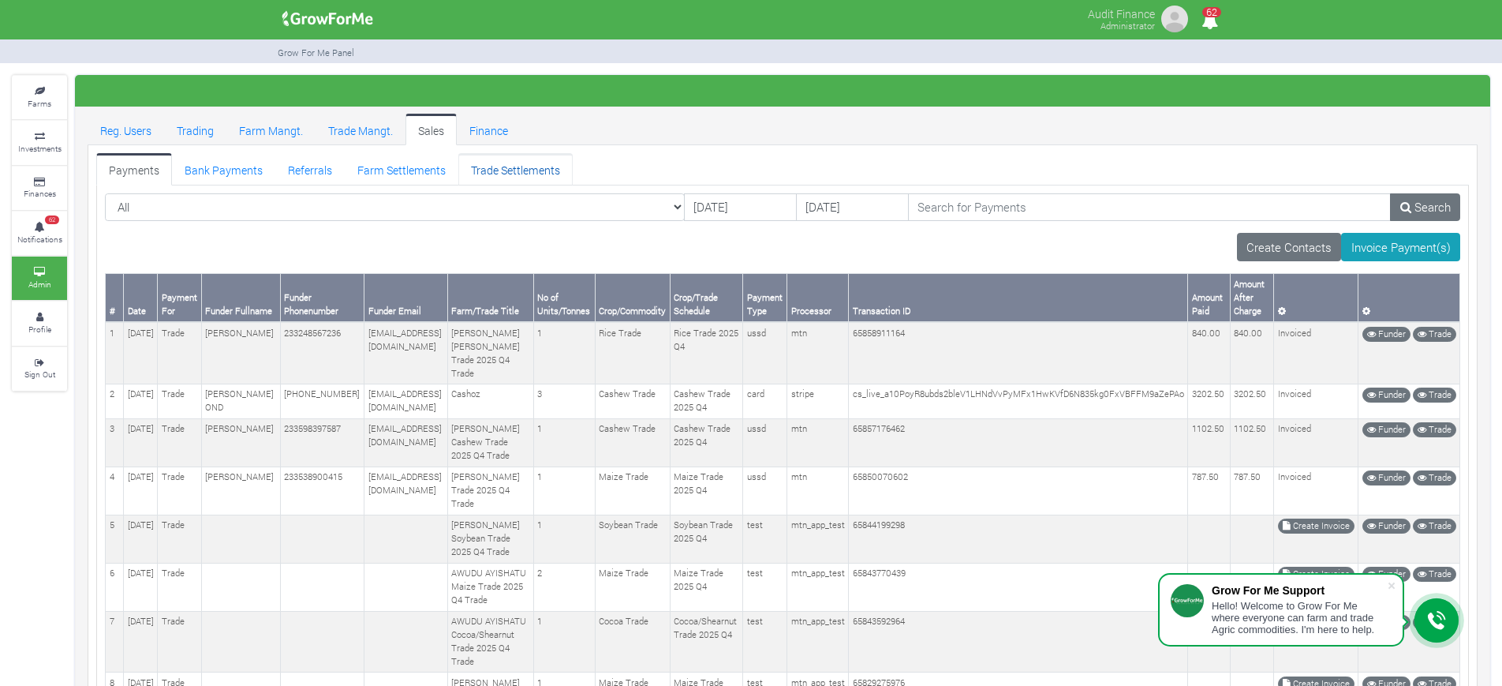
click at [525, 167] on link "Trade Settlements" at bounding box center [515, 169] width 114 height 32
click at [525, 166] on link "Trade Settlements" at bounding box center [515, 169] width 114 height 32
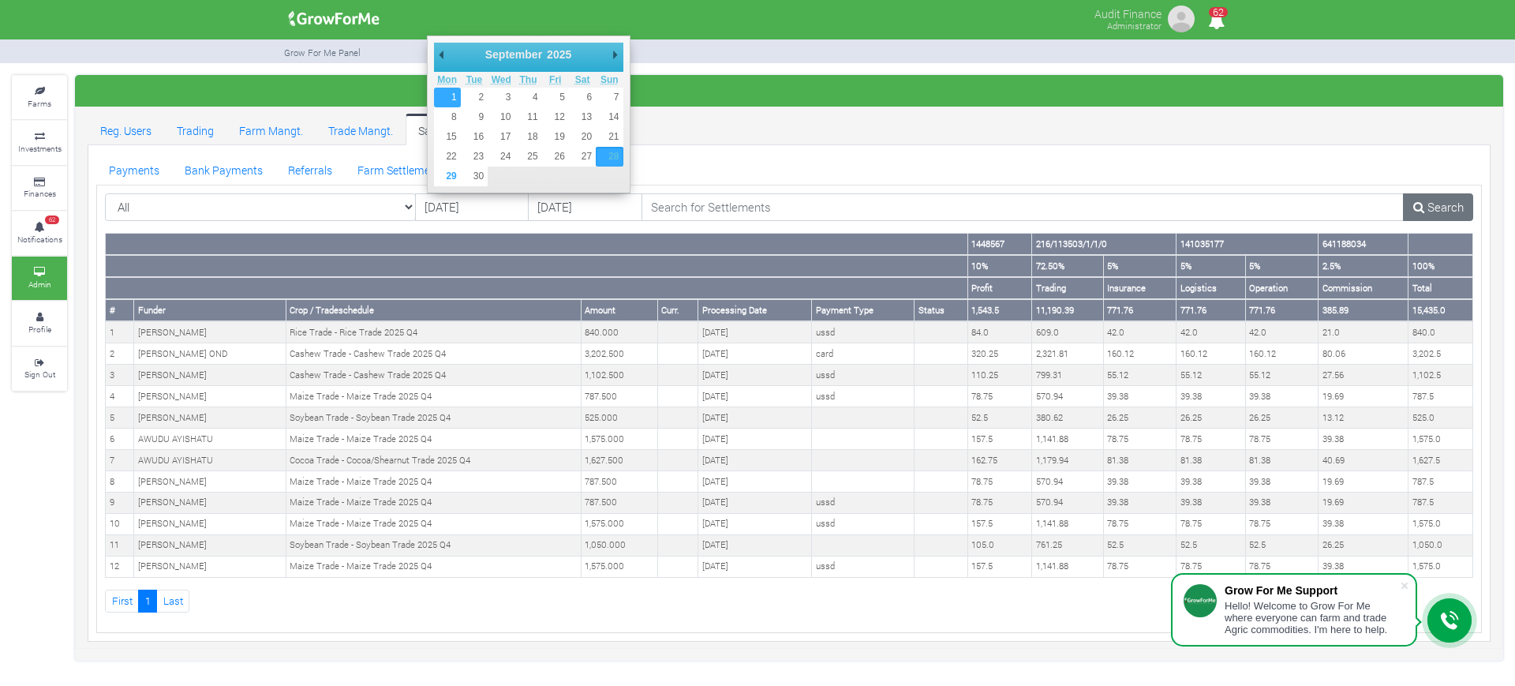
type input "[DATE]"
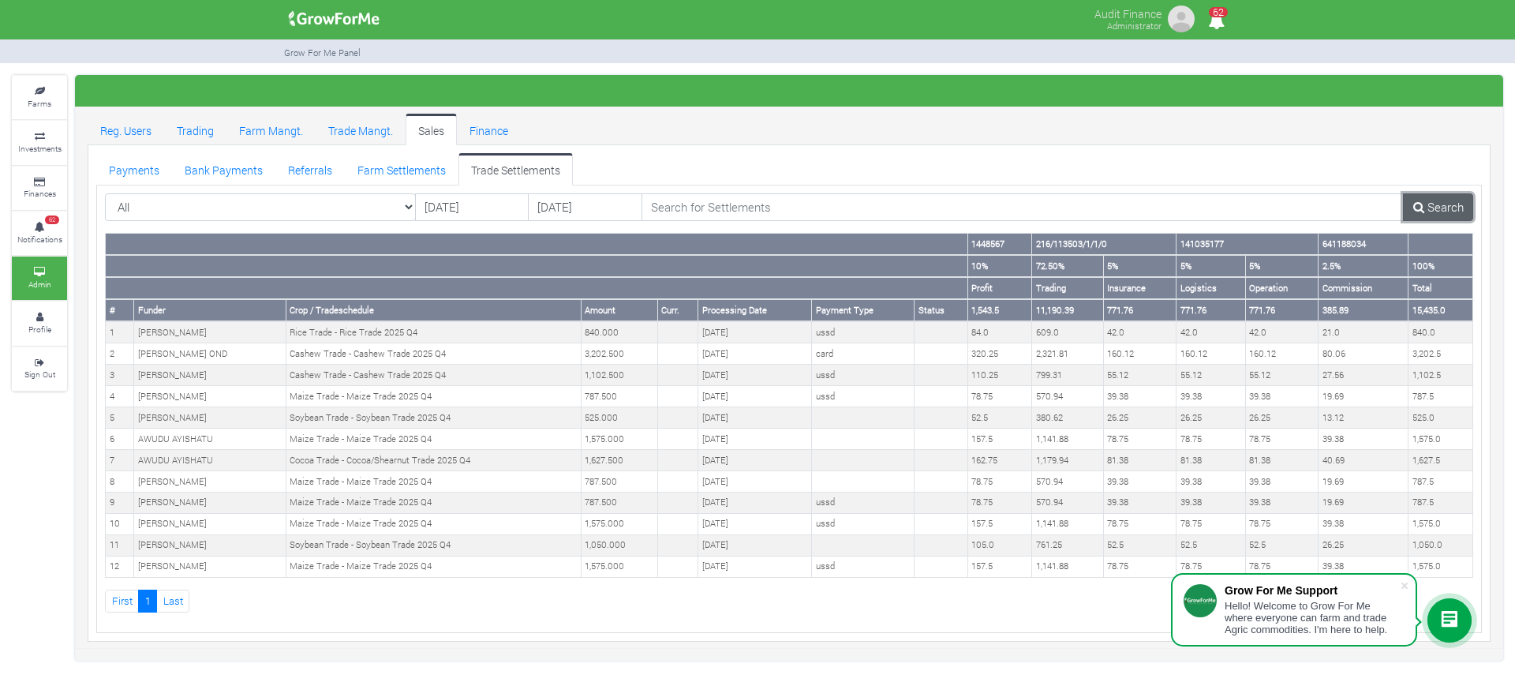
click at [1430, 210] on link "Search" at bounding box center [1438, 207] width 70 height 28
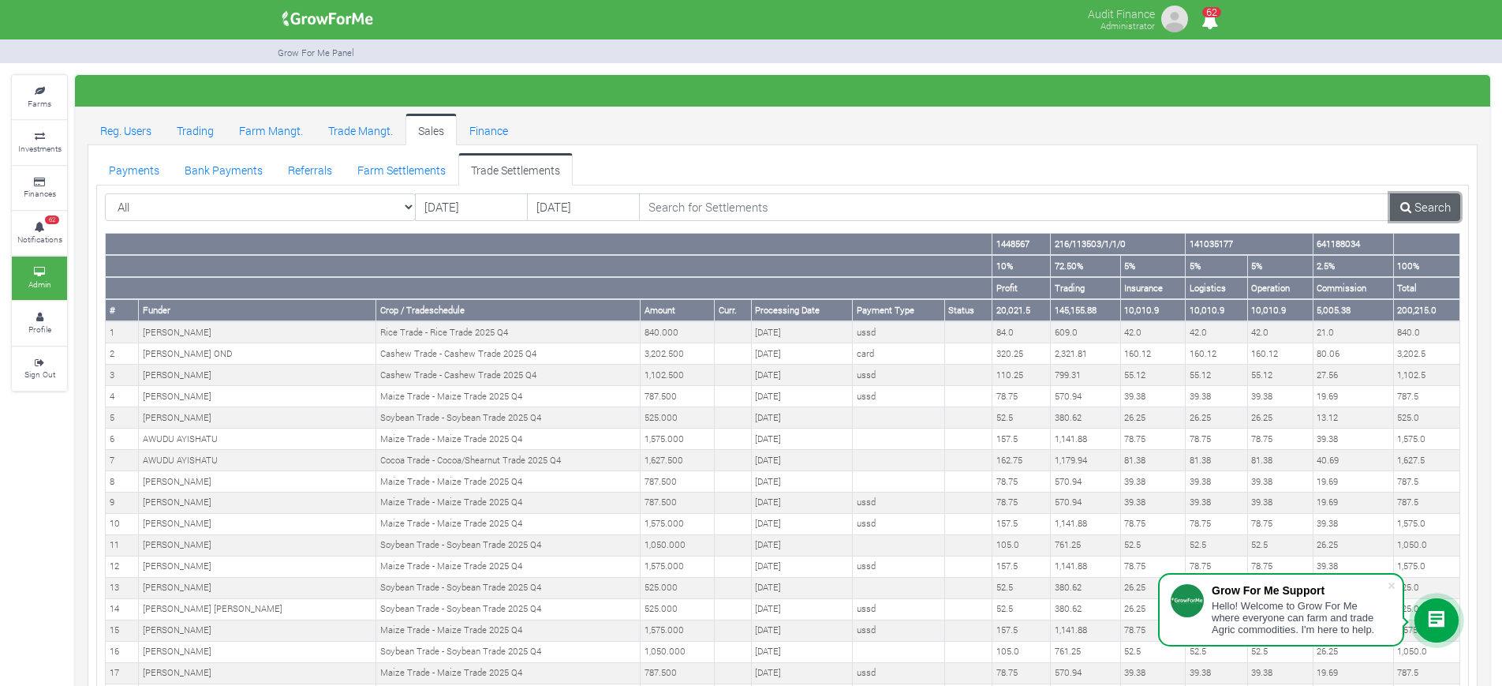
click at [1430, 212] on link "Search" at bounding box center [1425, 207] width 70 height 28
